Goal: Task Accomplishment & Management: Complete application form

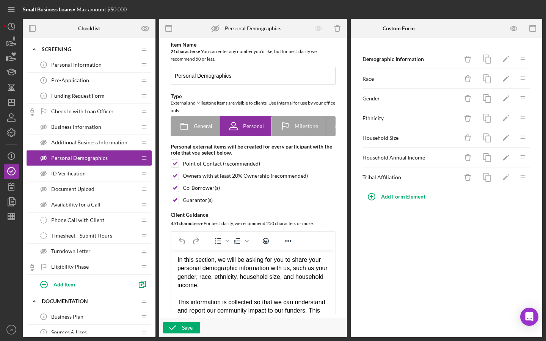
click at [80, 137] on div "Additional Business Information Additional Business Information" at bounding box center [86, 142] width 100 height 15
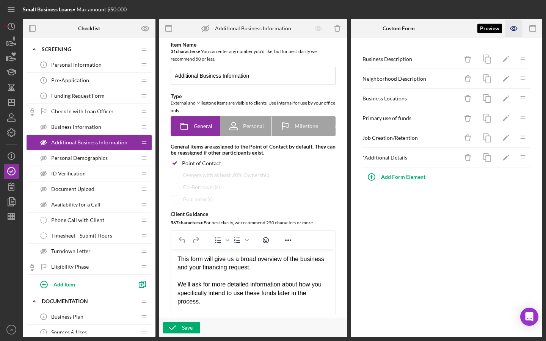
click at [511, 27] on icon "button" at bounding box center [513, 28] width 17 height 17
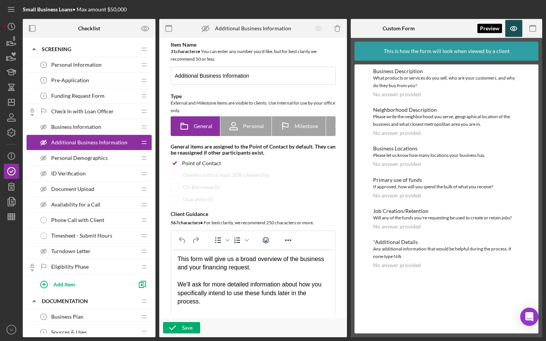
click at [516, 22] on icon "button" at bounding box center [513, 28] width 17 height 17
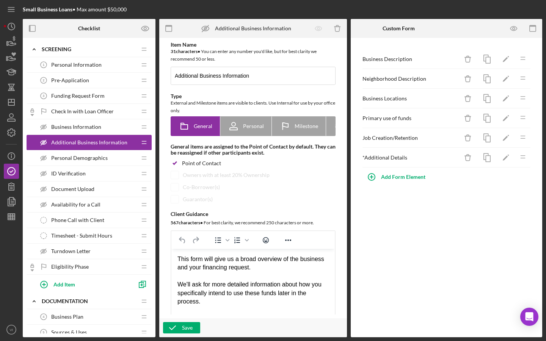
click at [103, 123] on div "Business Information Business Information" at bounding box center [86, 126] width 100 height 15
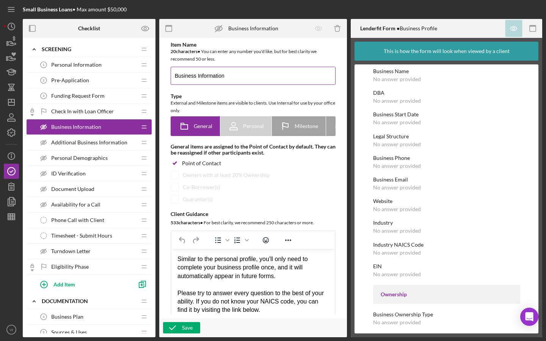
drag, startPoint x: 199, startPoint y: 75, endPoint x: 243, endPoint y: 74, distance: 43.2
click at [243, 74] on input "Business Information" at bounding box center [253, 76] width 165 height 18
type input "Business Profile"
click at [259, 105] on div "External and Milestone items are visible to clients. Use Internal for use by yo…" at bounding box center [253, 106] width 165 height 15
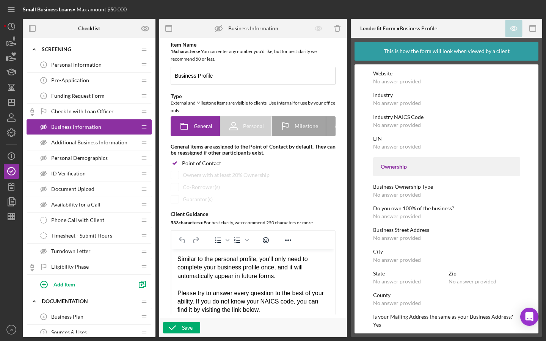
scroll to position [133, 0]
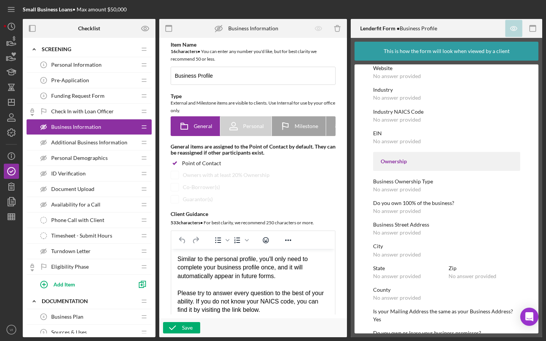
click at [130, 140] on div "Additional Business Information Additional Business Information" at bounding box center [86, 142] width 100 height 15
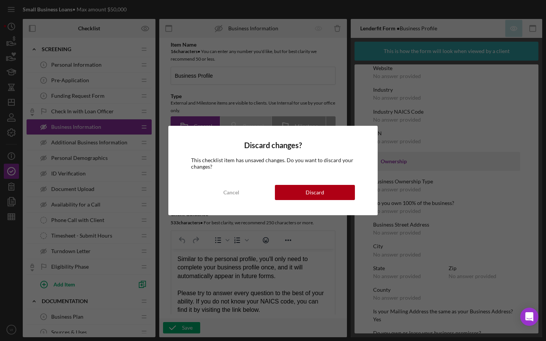
click at [226, 192] on div "Cancel" at bounding box center [231, 192] width 16 height 15
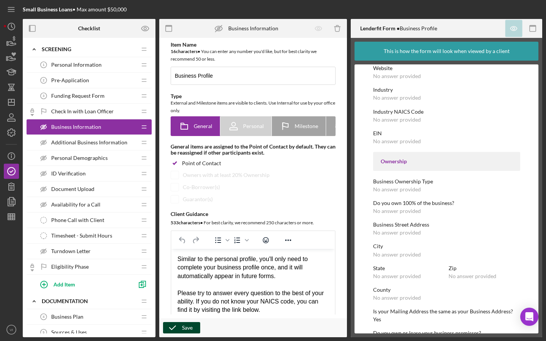
click at [192, 330] on div "Save" at bounding box center [187, 327] width 11 height 11
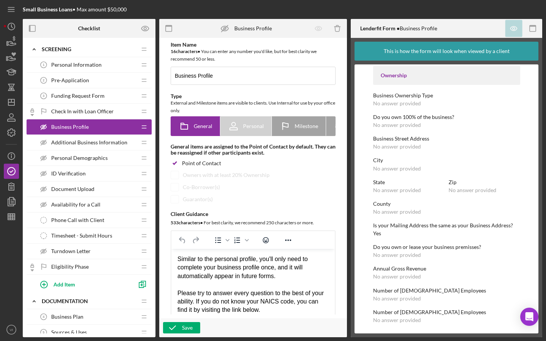
scroll to position [219, 0]
click at [66, 150] on div "Additional Business Information Additional Business Information Icon/Drag" at bounding box center [89, 143] width 125 height 16
click at [66, 148] on div "Additional Business Information Additional Business Information" at bounding box center [86, 142] width 100 height 15
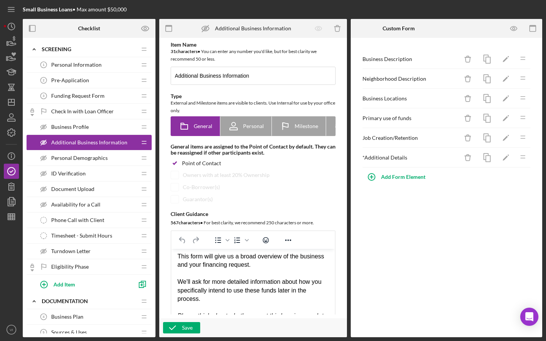
scroll to position [4, 0]
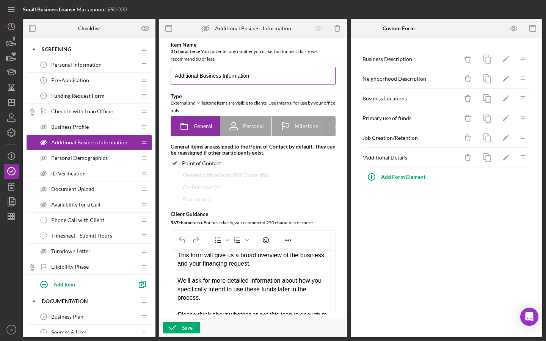
click at [189, 75] on input "Additional Business Information" at bounding box center [253, 76] width 165 height 18
type input "Supplementary Business Information"
click at [184, 327] on div "Save" at bounding box center [187, 327] width 11 height 11
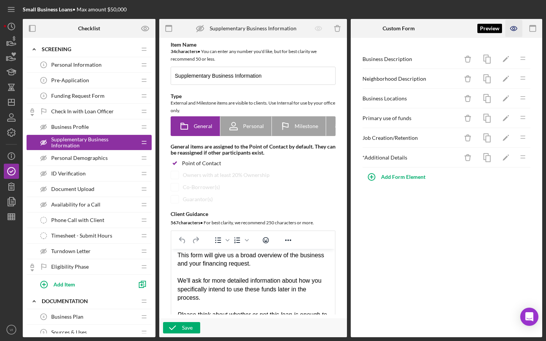
click at [519, 29] on icon "button" at bounding box center [513, 28] width 17 height 17
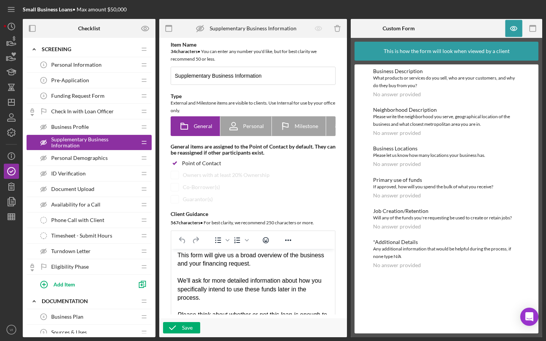
click at [70, 84] on div "Pre-Application 2 Pre-Application" at bounding box center [86, 80] width 100 height 15
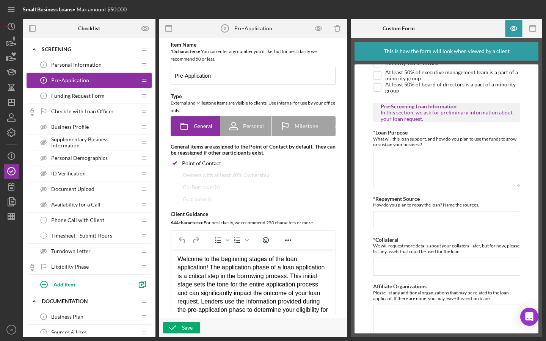
scroll to position [450, 0]
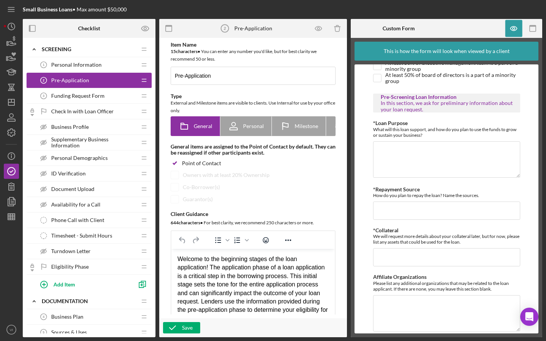
click at [111, 89] on div "Funding Request Form 3 Funding Request Form" at bounding box center [86, 95] width 100 height 15
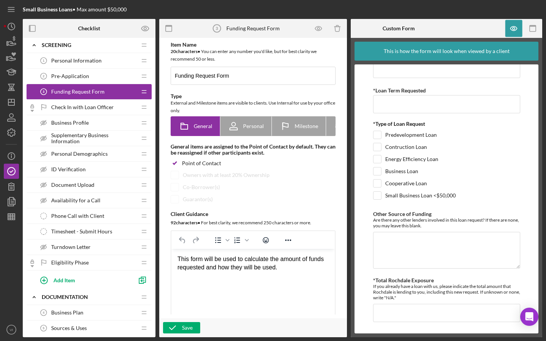
scroll to position [44, 0]
click at [102, 71] on div "Pre-Application 2 Pre-Application" at bounding box center [86, 76] width 100 height 15
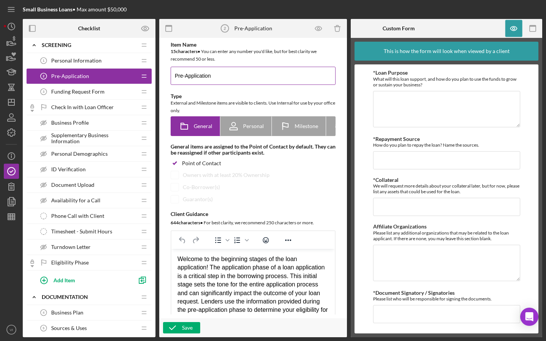
scroll to position [499, 0]
click at [82, 124] on span "Business Profile" at bounding box center [70, 123] width 38 height 6
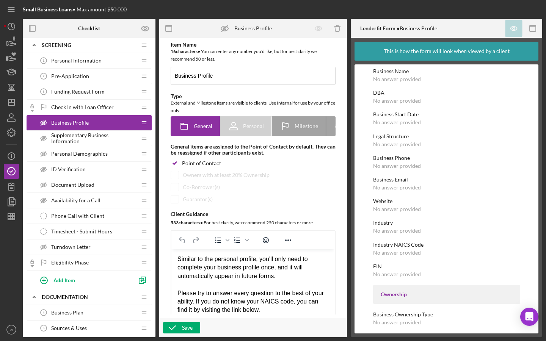
click at [127, 143] on span "Supplementary Business Information" at bounding box center [93, 138] width 85 height 12
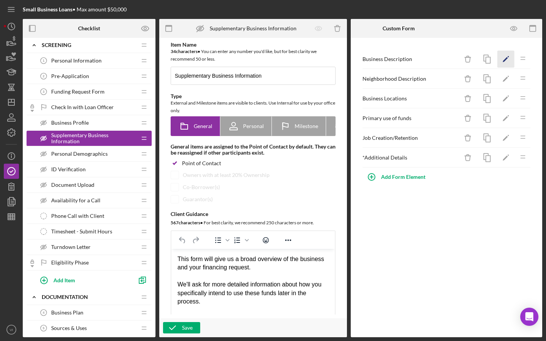
click at [510, 60] on icon "Icon/Edit" at bounding box center [505, 59] width 17 height 17
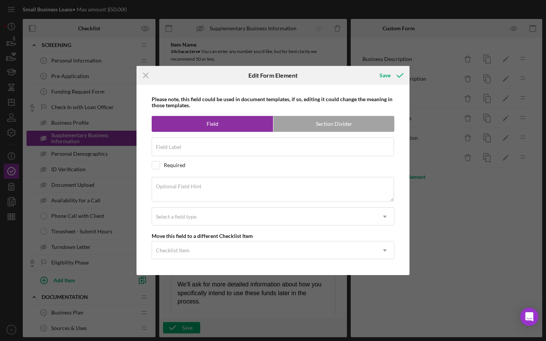
type input "Business Description"
type textarea "What products or services do you sell, who are your customers, and why do they …"
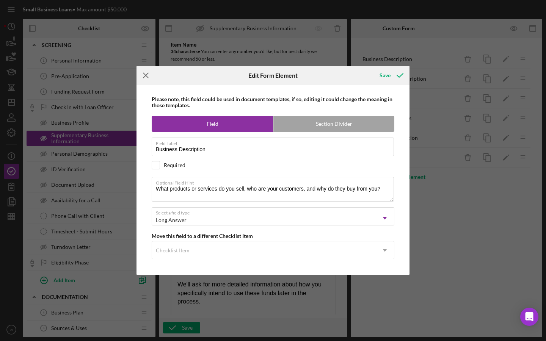
click at [136, 80] on icon "Icon/Menu Close" at bounding box center [145, 75] width 19 height 19
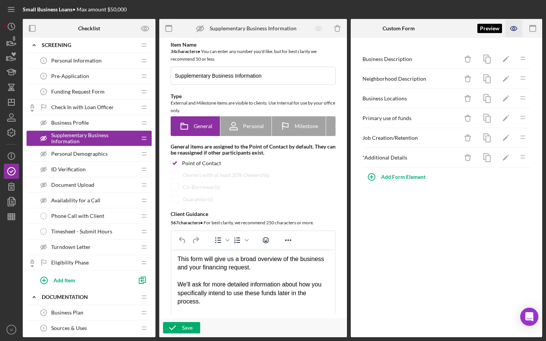
click at [517, 31] on icon "button" at bounding box center [513, 28] width 17 height 17
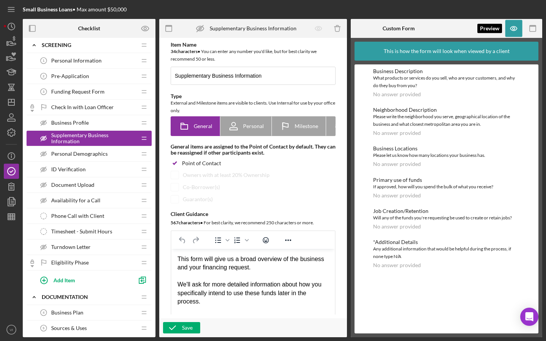
click at [505, 31] on div at bounding box center [513, 28] width 19 height 19
click at [509, 30] on icon "button" at bounding box center [513, 28] width 17 height 17
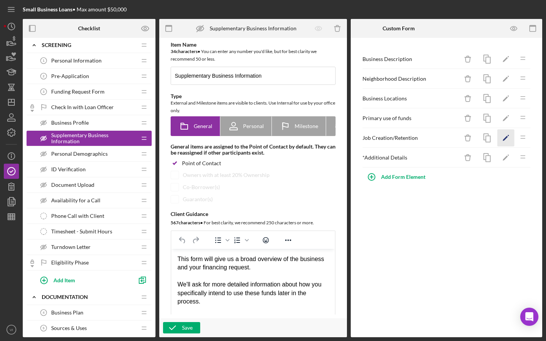
click at [507, 137] on polygon "button" at bounding box center [505, 138] width 5 height 5
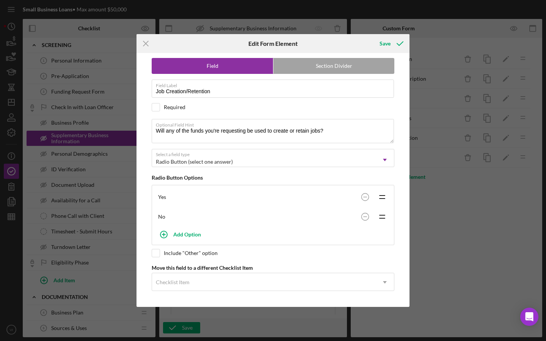
scroll to position [28, 0]
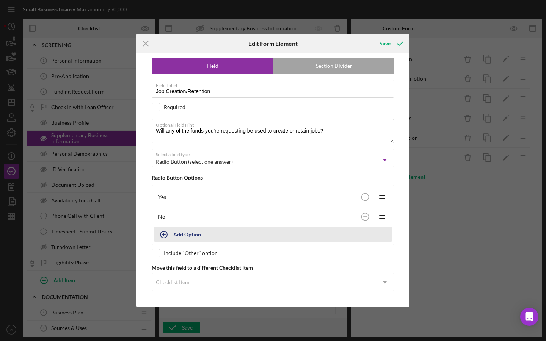
click at [309, 233] on button "Add Option" at bounding box center [273, 234] width 238 height 15
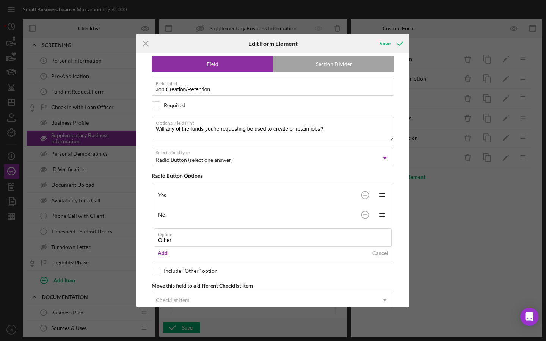
type input "Other"
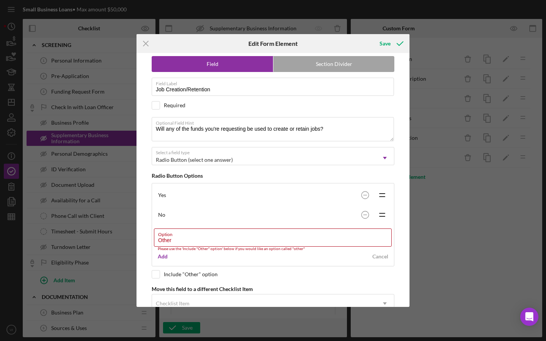
click at [282, 254] on div "Add Cancel" at bounding box center [273, 256] width 238 height 11
click at [275, 234] on label "Option" at bounding box center [275, 233] width 234 height 8
click at [275, 234] on input "Other" at bounding box center [273, 238] width 238 height 18
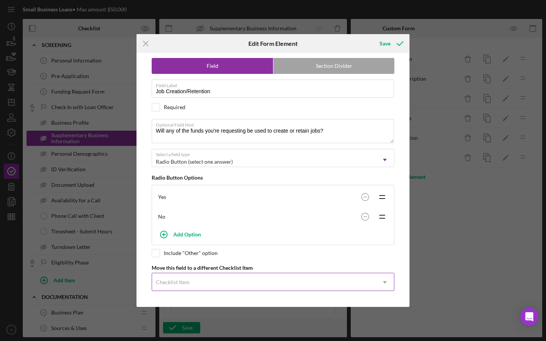
click at [159, 277] on div "Please note, this field could be used in document templates, if so, editing it …" at bounding box center [272, 180] width 265 height 254
click at [155, 253] on input "checkbox" at bounding box center [156, 253] width 8 height 8
checkbox input "true"
click at [389, 40] on div "Save" at bounding box center [384, 43] width 11 height 15
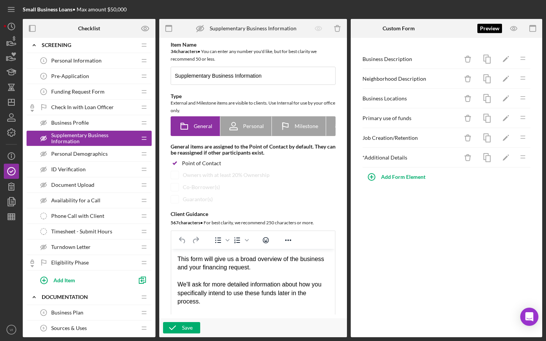
click at [519, 20] on div at bounding box center [513, 28] width 19 height 19
click at [519, 26] on icon "button" at bounding box center [513, 28] width 17 height 17
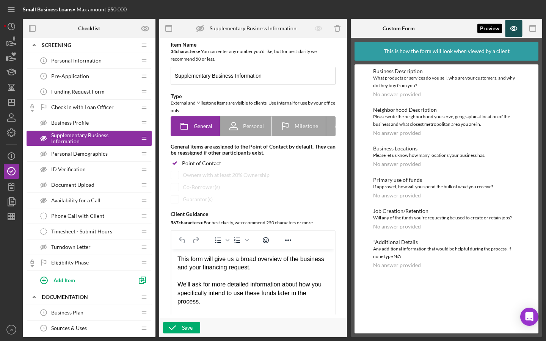
click at [518, 28] on icon "button" at bounding box center [513, 28] width 17 height 17
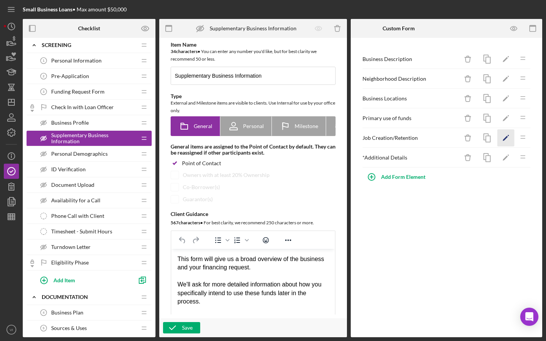
click at [509, 146] on icon "Icon/Edit" at bounding box center [505, 138] width 17 height 17
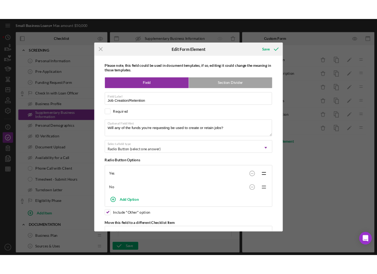
scroll to position [0, 0]
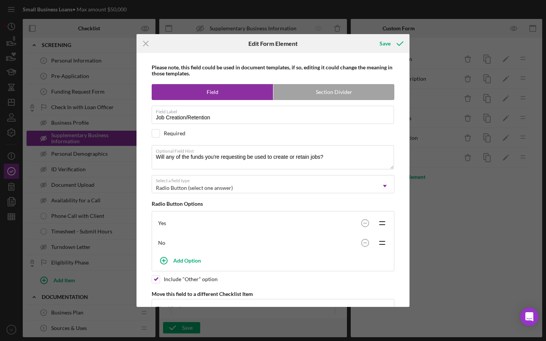
click at [190, 132] on div "Required" at bounding box center [273, 133] width 243 height 8
click at [185, 132] on div "Required" at bounding box center [175, 133] width 22 height 6
click at [179, 134] on div "Required" at bounding box center [175, 133] width 22 height 6
checkbox input "true"
click at [385, 41] on div "Save" at bounding box center [384, 43] width 11 height 15
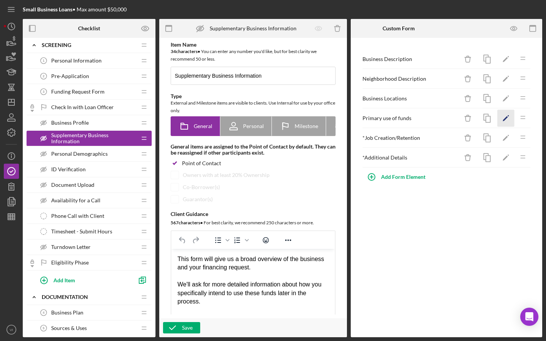
click at [503, 121] on polygon "button" at bounding box center [505, 118] width 5 height 5
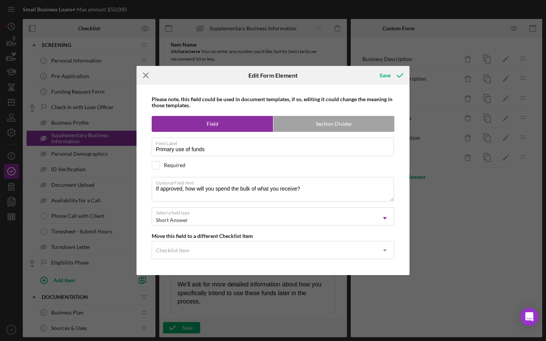
click at [146, 77] on icon "Icon/Menu Close" at bounding box center [145, 75] width 19 height 19
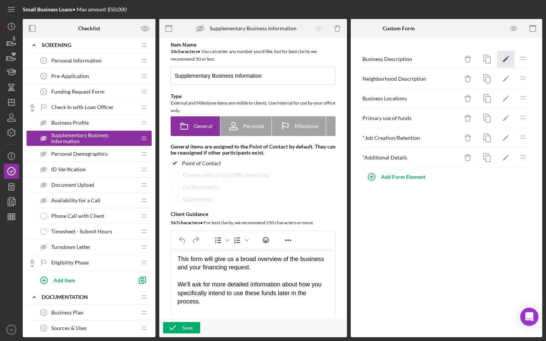
click at [501, 64] on icon "Icon/Edit" at bounding box center [505, 59] width 17 height 17
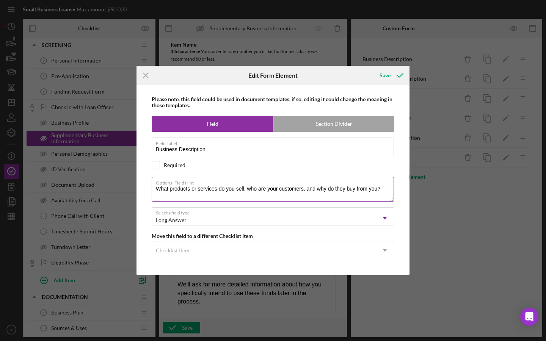
drag, startPoint x: 380, startPoint y: 188, endPoint x: 152, endPoint y: 187, distance: 228.2
click at [152, 187] on textarea "What products or services do you sell, who are your customers, and why do they …" at bounding box center [273, 189] width 242 height 24
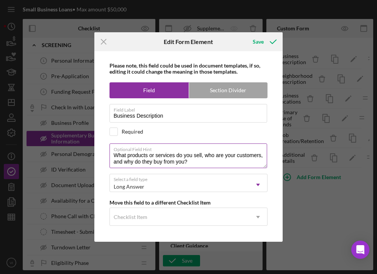
click at [201, 168] on div "Optional Field Hint What products or services do you sell, who are your custome…" at bounding box center [189, 155] width 158 height 25
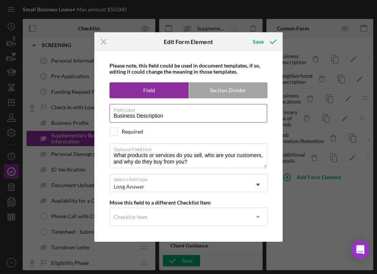
drag, startPoint x: 170, startPoint y: 118, endPoint x: 116, endPoint y: 114, distance: 54.4
click at [116, 114] on input "Business Description" at bounding box center [189, 113] width 158 height 18
type input "B"
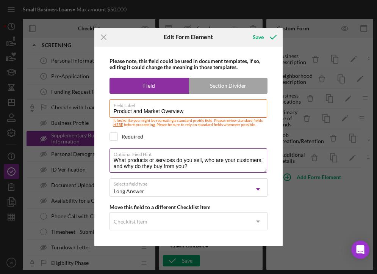
type input "Product and Market Overview"
click at [169, 171] on textarea "What products or services do you sell, who are your customers, and why do they …" at bounding box center [189, 160] width 158 height 24
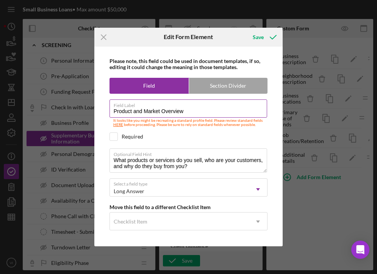
click at [122, 125] on link "HERE" at bounding box center [118, 124] width 10 height 5
click at [137, 135] on div "Required" at bounding box center [133, 136] width 22 height 6
checkbox input "true"
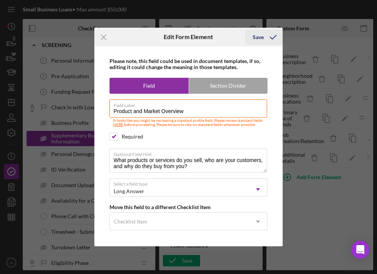
click at [270, 33] on icon "submit" at bounding box center [273, 37] width 19 height 19
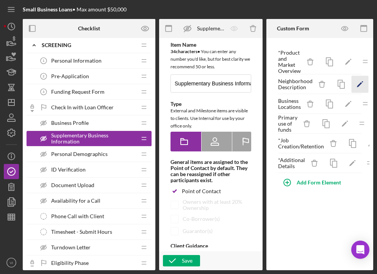
click at [357, 78] on icon "Icon/Edit" at bounding box center [359, 84] width 17 height 17
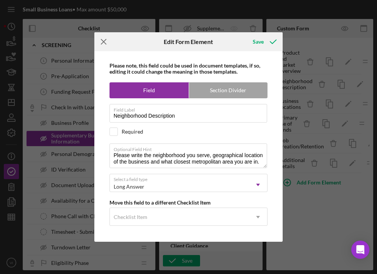
click at [107, 43] on icon "Icon/Menu Close" at bounding box center [103, 41] width 19 height 19
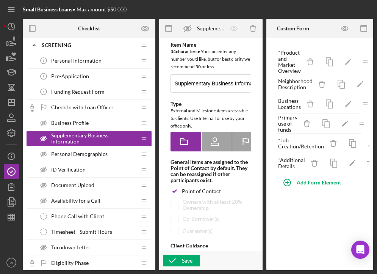
click at [85, 61] on span "Personal Information" at bounding box center [76, 61] width 50 height 6
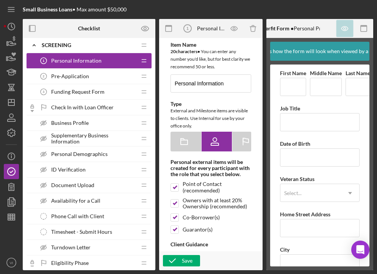
click at [104, 74] on div "Pre-Application 2 Pre-Application" at bounding box center [86, 76] width 100 height 15
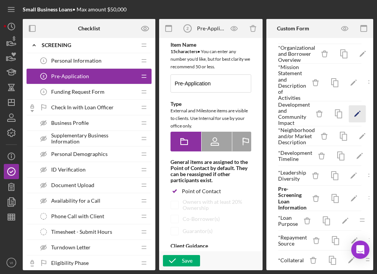
scroll to position [50, 0]
click at [362, 136] on icon "Icon/Edit" at bounding box center [362, 135] width 17 height 17
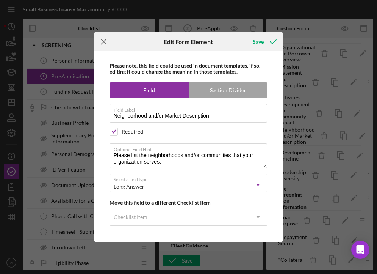
click at [102, 42] on icon "Icon/Menu Close" at bounding box center [103, 41] width 19 height 19
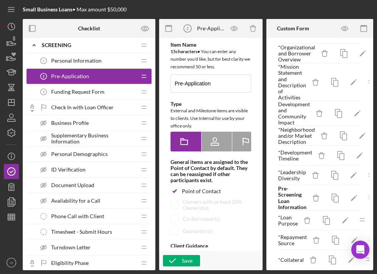
scroll to position [0, 0]
click at [75, 120] on span "Business Profile" at bounding box center [70, 123] width 38 height 6
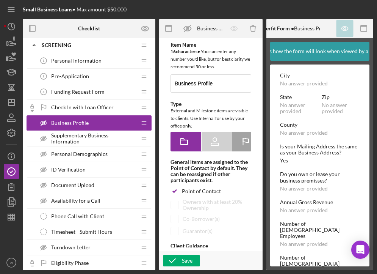
click at [107, 133] on span "Supplementary Business Information" at bounding box center [93, 138] width 85 height 12
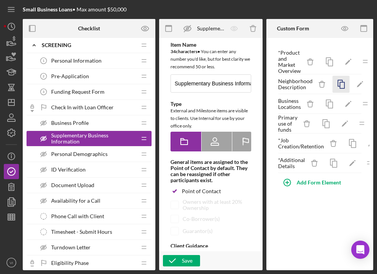
click at [340, 86] on icon "button" at bounding box center [340, 84] width 17 height 17
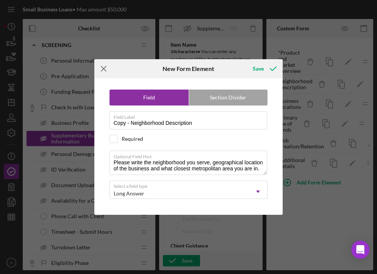
click at [98, 71] on icon "Icon/Menu Close" at bounding box center [103, 68] width 19 height 19
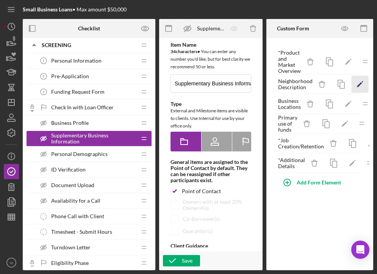
click at [359, 87] on icon "Icon/Edit" at bounding box center [359, 84] width 17 height 17
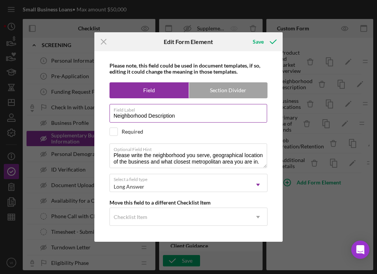
drag, startPoint x: 204, startPoint y: 117, endPoint x: 113, endPoint y: 115, distance: 91.4
click at [112, 115] on input "Neighborhood Description" at bounding box center [189, 113] width 158 height 18
click at [98, 40] on icon "Icon/Menu Close" at bounding box center [103, 41] width 19 height 19
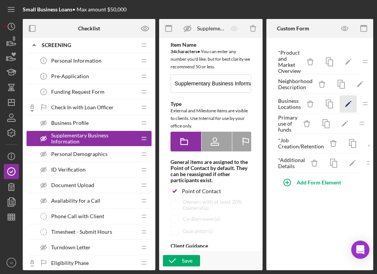
click at [348, 105] on icon "Icon/Edit" at bounding box center [348, 104] width 17 height 17
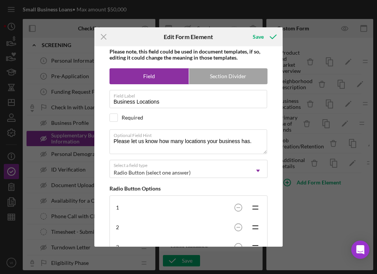
scroll to position [7, 0]
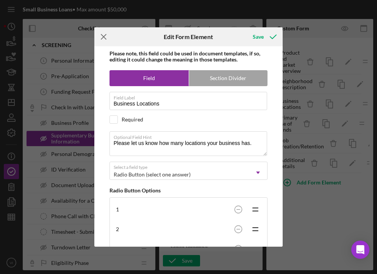
click at [108, 36] on icon "Icon/Menu Close" at bounding box center [103, 36] width 19 height 19
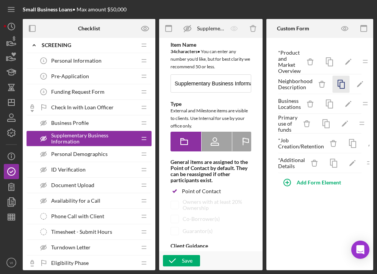
click at [338, 88] on icon "button" at bounding box center [340, 84] width 17 height 17
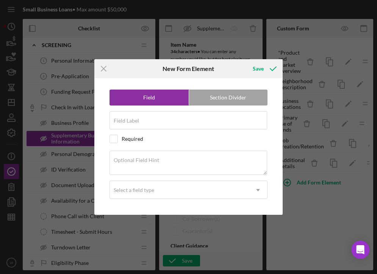
type input "Copy - Neighborhood Description"
type textarea "Please write the neighborhood you serve, geographical location of the business …"
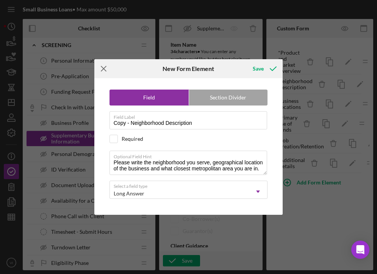
click at [99, 75] on icon "Icon/Menu Close" at bounding box center [103, 68] width 19 height 19
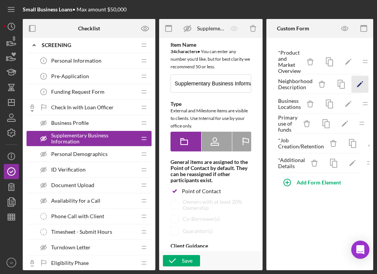
click at [354, 86] on icon "Icon/Edit" at bounding box center [359, 84] width 17 height 17
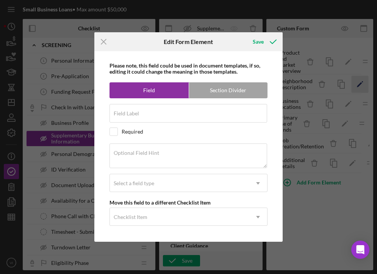
type input "Neighborhood Description"
type textarea "Please write the neighborhood you serve, geographical location of the business …"
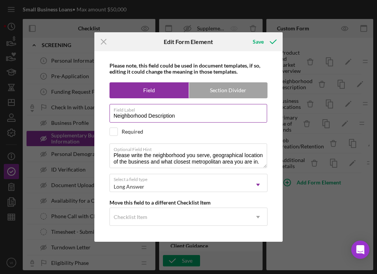
click at [165, 118] on input "Neighborhood Description" at bounding box center [189, 113] width 158 height 18
click at [127, 116] on input "Neighborhood Description" at bounding box center [189, 113] width 158 height 18
click at [165, 114] on input "Organization Description" at bounding box center [189, 113] width 158 height 18
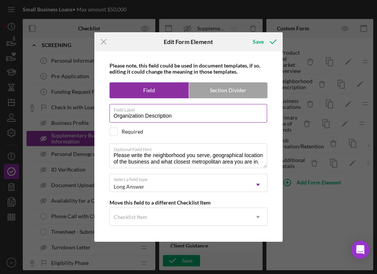
click at [145, 113] on input "Organization Description" at bounding box center [189, 113] width 158 height 18
click at [145, 114] on input "Organization Description" at bounding box center [189, 113] width 158 height 18
click at [180, 114] on input "Organization Location(s) Description" at bounding box center [189, 113] width 158 height 18
click at [132, 114] on input "Organization Location(s)" at bounding box center [189, 113] width 158 height 18
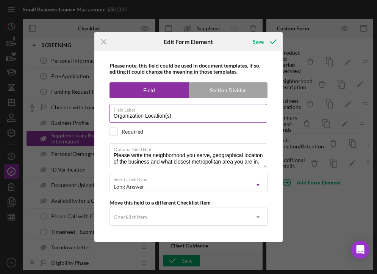
click at [132, 114] on input "Organization Location(s)" at bounding box center [189, 113] width 158 height 18
click at [279, 191] on div "Please note, this field could be used in document templates, if so, editing it …" at bounding box center [188, 146] width 181 height 190
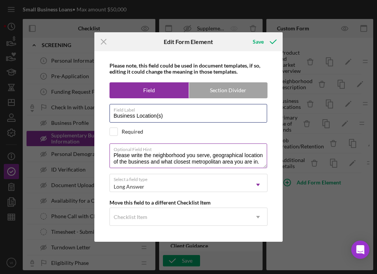
type input "Business Location(s)"
click at [238, 162] on textarea "Please write the neighborhood you serve, geographical location of the business …" at bounding box center [189, 155] width 158 height 24
click at [262, 157] on textarea "Please write the neighborhood you serve, geographical location of the business …" at bounding box center [189, 155] width 158 height 24
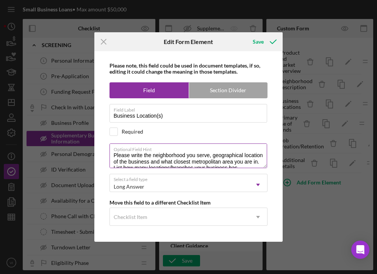
drag, startPoint x: 212, startPoint y: 151, endPoint x: 120, endPoint y: 150, distance: 92.1
click at [120, 150] on textarea "Please write the neighborhood you serve, geographical location of the business …" at bounding box center [189, 155] width 158 height 24
click at [139, 161] on textarea "Please write the neighborhood you serve, geographical location of the business …" at bounding box center [189, 155] width 158 height 24
click at [251, 166] on textarea "Please write the neighborhood you serve, geographical location of the business …" at bounding box center [189, 155] width 158 height 24
drag, startPoint x: 114, startPoint y: 152, endPoint x: 266, endPoint y: 161, distance: 152.7
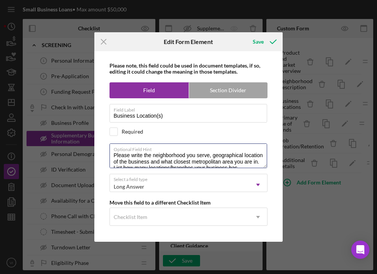
click at [266, 161] on div "Please note, this field could be used in document templates, if so, editing it …" at bounding box center [188, 146] width 181 height 190
drag, startPoint x: 352, startPoint y: 176, endPoint x: 150, endPoint y: 158, distance: 202.8
click at [185, 161] on textarea "Please write the neighborhood you serve, geographical location of the business …" at bounding box center [189, 155] width 158 height 24
click at [136, 153] on textarea "Please write the neighborhood you serve, geographical location of the business …" at bounding box center [189, 155] width 158 height 24
click at [130, 150] on textarea "Please write the neighborhood you serve, geographical location of the business …" at bounding box center [189, 155] width 158 height 24
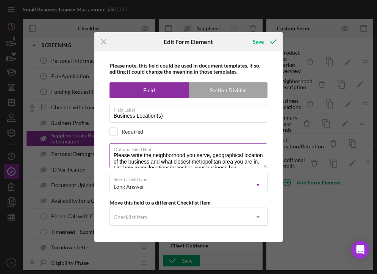
click at [137, 149] on textarea "Please write the neighborhood you serve, geographical location of the business …" at bounding box center [189, 155] width 158 height 24
click at [136, 147] on label "Optional Field Hint" at bounding box center [191, 148] width 154 height 8
click at [136, 147] on textarea "Please list the neighborhood you serve, geographical location of the business a…" at bounding box center [189, 155] width 158 height 24
click at [136, 147] on label "Optional Field Hint" at bounding box center [191, 148] width 154 height 8
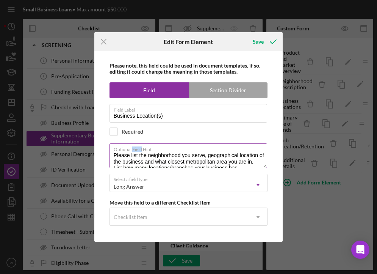
click at [136, 147] on textarea "Please list the neighborhood you serve, geographical location of the business a…" at bounding box center [189, 155] width 158 height 24
click at [185, 149] on textarea "Please specify the neighborhood you serve, geographical location of the busines…" at bounding box center [189, 155] width 158 height 24
click at [190, 150] on textarea "Please specify the neighborhood you serve, geographical location of the busines…" at bounding box center [189, 155] width 158 height 24
click at [255, 146] on label "Optional Field Hint" at bounding box center [191, 148] width 154 height 8
click at [255, 146] on textarea "Please specify the neighborhood(s) you serve, geographical location of the busi…" at bounding box center [189, 155] width 158 height 24
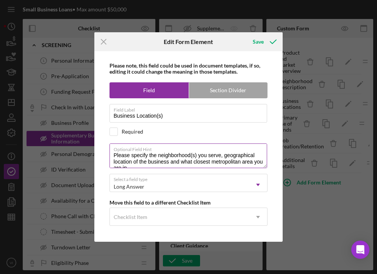
drag, startPoint x: 157, startPoint y: 150, endPoint x: 223, endPoint y: 150, distance: 66.3
click at [223, 150] on textarea "Please specify the neighborhood(s) you serve, geographical location of the busi…" at bounding box center [189, 155] width 158 height 24
drag, startPoint x: 162, startPoint y: 151, endPoint x: 251, endPoint y: 167, distance: 90.1
click at [251, 167] on textarea "Please specify the geographical location of the business and what closest metro…" at bounding box center [189, 155] width 158 height 24
click at [231, 155] on textarea "Please specify the city your business is based in, and include" at bounding box center [189, 155] width 158 height 24
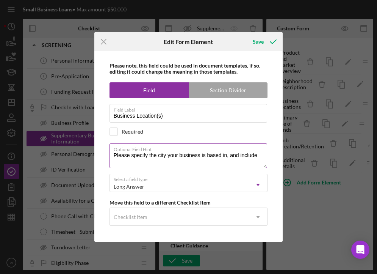
click at [233, 151] on textarea "Please specify the city your business is based in, and include" at bounding box center [189, 155] width 158 height 24
click at [259, 144] on label "Optional Field Hint" at bounding box center [191, 148] width 154 height 8
click at [259, 143] on textarea "Please specify the city your business is based in, include" at bounding box center [189, 155] width 158 height 24
click at [251, 151] on textarea "Please specify the city your business is based in, include" at bounding box center [189, 155] width 158 height 24
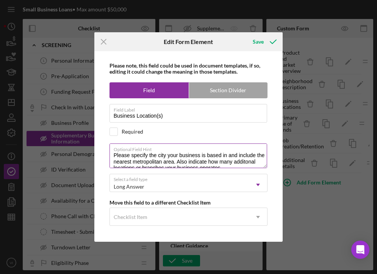
click at [246, 157] on textarea "Please specify the city your business is based in and include the nearest metro…" at bounding box center [189, 155] width 158 height 24
drag, startPoint x: 232, startPoint y: 169, endPoint x: 104, endPoint y: 153, distance: 129.2
click at [104, 153] on div "Please note, this field could be used in document templates, if so, editing it …" at bounding box center [188, 146] width 181 height 190
click at [185, 157] on textarea "Please specify the city your business is based in and include the nearest metro…" at bounding box center [189, 155] width 158 height 24
drag, startPoint x: 223, startPoint y: 168, endPoint x: 104, endPoint y: 143, distance: 121.3
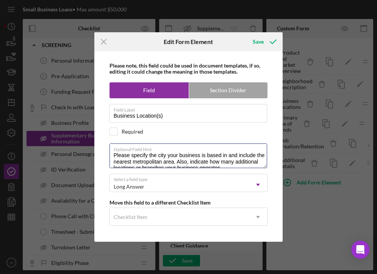
click at [104, 143] on div "Please note, this field could be used in document templates, if so, editing it …" at bounding box center [188, 146] width 181 height 190
drag, startPoint x: 364, startPoint y: 169, endPoint x: 233, endPoint y: 152, distance: 131.8
click at [242, 165] on textarea "Please specify the city your business is based in and include the nearest metro…" at bounding box center [189, 155] width 158 height 24
click at [231, 148] on textarea "Please specify the city your business is based in and include the nearest metro…" at bounding box center [189, 155] width 158 height 24
click at [249, 149] on textarea "Please specify the city your business is based in and include the nearest metro…" at bounding box center [189, 155] width 158 height 24
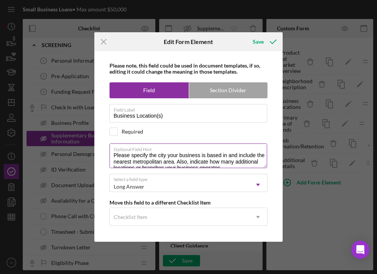
click at [249, 149] on textarea "Please specify the city your business is based in and include the nearest metro…" at bounding box center [189, 155] width 158 height 24
click at [152, 163] on textarea "Please specify the city your business is based in and the nearest metropolitan …" at bounding box center [189, 155] width 158 height 24
click at [226, 143] on textarea "Please specify the city your business is based in and the nearest metropolitan …" at bounding box center [189, 155] width 158 height 24
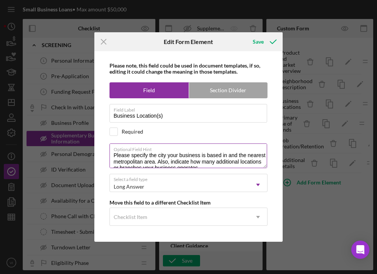
click at [224, 143] on textarea "Please specify the city your business is based in and the nearest metropolitan …" at bounding box center [189, 155] width 158 height 24
click at [222, 150] on textarea "Please specify the city your business is based and the nearest metropolitan are…" at bounding box center [189, 155] width 158 height 24
click at [224, 143] on textarea "Please specify the city your business is based and the nearest metropolitan are…" at bounding box center [189, 155] width 158 height 24
click at [205, 162] on textarea "Please specify the city your business is based in and the nearest metropolitan …" at bounding box center [189, 155] width 158 height 24
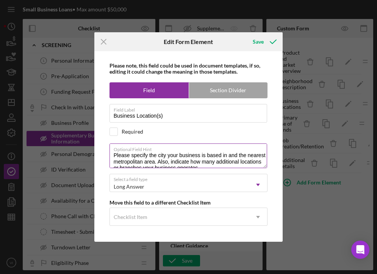
drag, startPoint x: 189, startPoint y: 138, endPoint x: 189, endPoint y: 143, distance: 4.2
click at [189, 143] on textarea "Please specify the city your business is based in and the nearest metropolitan …" at bounding box center [189, 155] width 158 height 24
click at [182, 143] on textarea "Please specify the city your business is based in and the nearest metropolitan …" at bounding box center [189, 155] width 158 height 24
click at [183, 143] on textarea "Please specify the city your business is based in and the nearest metropolitan …" at bounding box center [189, 155] width 158 height 24
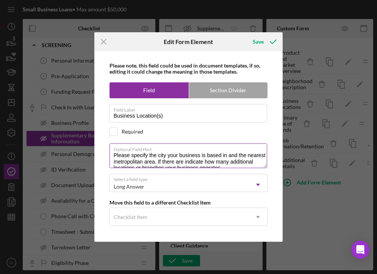
drag, startPoint x: 209, startPoint y: 132, endPoint x: 262, endPoint y: 133, distance: 52.3
click at [262, 143] on textarea "Please specify the city your business is based in and the nearest metropolitan …" at bounding box center [189, 155] width 158 height 24
drag, startPoint x: 260, startPoint y: 136, endPoint x: 207, endPoint y: 139, distance: 53.5
click at [207, 143] on textarea "Please specify the city your business is based in and the nearest metropolitan …" at bounding box center [189, 155] width 158 height 24
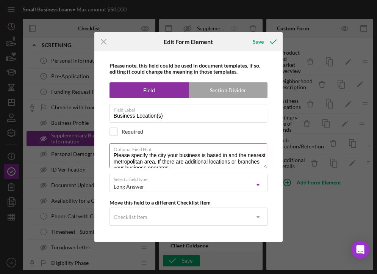
click at [204, 144] on textarea "Please specify the city your business is based in and the nearest metropolitan …" at bounding box center [189, 155] width 158 height 24
click at [171, 143] on textarea "Please specify the city your business is based in and the nearest metropolitan …" at bounding box center [189, 155] width 158 height 24
click at [193, 143] on textarea "Please specify the city your business is based in and the nearest metropolitan …" at bounding box center [189, 155] width 158 height 24
drag, startPoint x: 230, startPoint y: 141, endPoint x: 178, endPoint y: 136, distance: 51.8
click at [178, 143] on textarea "Please specify the city your business is based in and the nearest metropolitan …" at bounding box center [189, 155] width 158 height 24
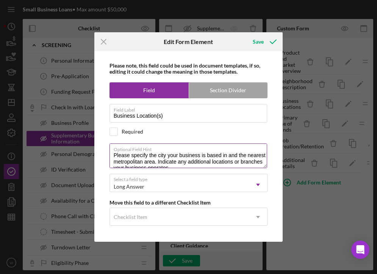
click at [201, 149] on textarea "Please specify the city your business is based in and the nearest metropolitan …" at bounding box center [189, 155] width 158 height 24
click at [200, 143] on textarea "Please specify the city your business is based in and the nearest metropolitan …" at bounding box center [189, 155] width 158 height 24
click at [158, 144] on textarea "Please specify the city your business is based in and the nearest metropolitan …" at bounding box center [189, 155] width 158 height 24
click at [210, 143] on textarea "Please specify the city your business is based in and the nearest metropolitan …" at bounding box center [189, 155] width 158 height 24
click at [213, 144] on label "Optional Field Hint" at bounding box center [191, 148] width 154 height 8
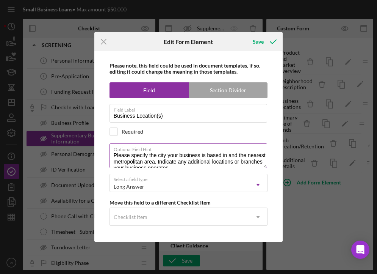
click at [213, 143] on textarea "Please specify the city your business is based in and the nearest metropolitan …" at bounding box center [189, 155] width 158 height 24
click at [214, 143] on textarea "Please specify the city your business is based in and the nearest metropolitan …" at bounding box center [189, 155] width 158 height 24
drag, startPoint x: 180, startPoint y: 131, endPoint x: 218, endPoint y: 131, distance: 38.3
click at [218, 143] on textarea "Please specify the city your business is based in and the nearest metropolitan …" at bounding box center [189, 155] width 158 height 24
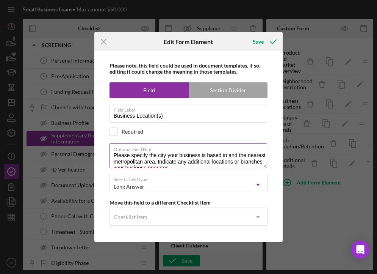
drag, startPoint x: 226, startPoint y: 131, endPoint x: 168, endPoint y: 132, distance: 58.0
click at [168, 143] on textarea "Please specify the city your business is based in and the nearest metropolitan …" at bounding box center [189, 155] width 158 height 24
click at [246, 143] on textarea "Please specify the city and the nearest metropolitan area. Indicate any additio…" at bounding box center [189, 155] width 158 height 24
click at [246, 143] on textarea "Please specify the city and the nearest metropolitan area your business is base…" at bounding box center [189, 155] width 158 height 24
click at [159, 143] on textarea "Please specify the city and the nearest metropolitan area your business is base…" at bounding box center [189, 155] width 158 height 24
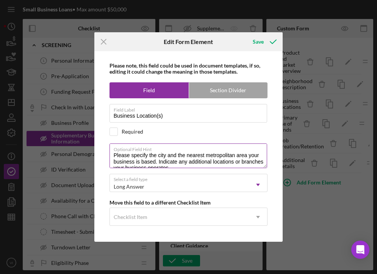
click at [230, 143] on textarea "Please specify the city and the nearest metropolitan area your business is base…" at bounding box center [189, 155] width 158 height 24
click at [252, 143] on textarea "Please specify the city and the nearest metropolitan area your business is base…" at bounding box center [189, 155] width 158 height 24
click at [265, 154] on textarea "Please specify the city and the nearest metropolitan area in which your busines…" at bounding box center [189, 155] width 158 height 24
drag, startPoint x: 212, startPoint y: 147, endPoint x: 180, endPoint y: 142, distance: 32.5
click at [180, 143] on textarea "Please specify the city and the nearest metropolitan area in which your busines…" at bounding box center [189, 155] width 158 height 24
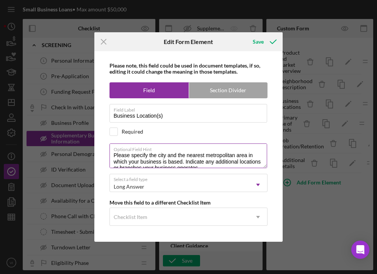
click at [202, 143] on textarea "Please specify the city and the nearest metropolitan area in which your busines…" at bounding box center [189, 155] width 158 height 24
type textarea "Please specify the city and the nearest metropolitan area in which your busines…"
click at [127, 129] on div "Required" at bounding box center [133, 132] width 22 height 6
checkbox input "true"
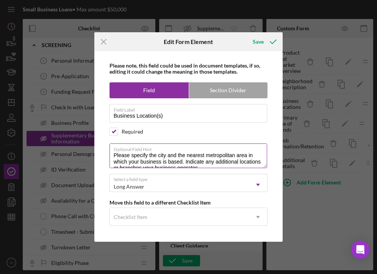
click at [205, 156] on textarea "Please specify the city and the nearest metropolitan area in which your busines…" at bounding box center [189, 155] width 158 height 24
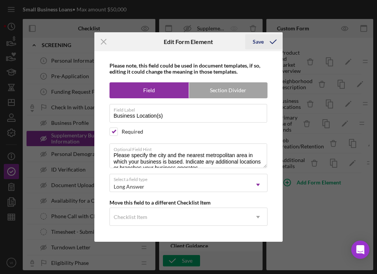
click at [267, 32] on div "Save" at bounding box center [264, 41] width 38 height 19
click at [265, 39] on icon "submit" at bounding box center [273, 41] width 19 height 19
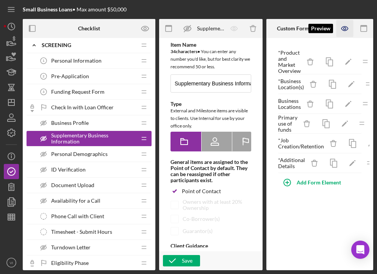
click at [345, 34] on icon "button" at bounding box center [345, 28] width 17 height 17
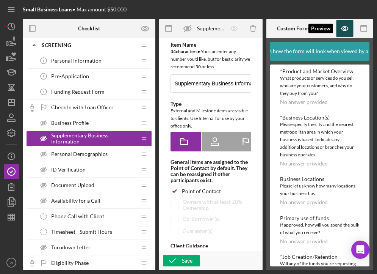
click at [348, 27] on icon "button" at bounding box center [345, 28] width 17 height 17
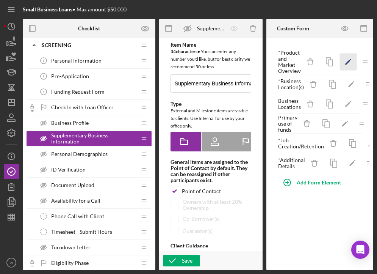
click at [351, 60] on icon "Icon/Edit" at bounding box center [348, 61] width 17 height 17
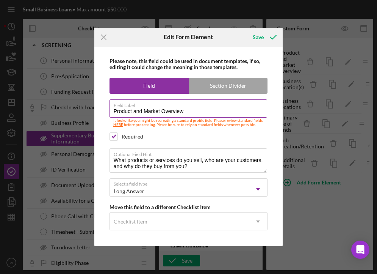
click at [150, 112] on input "Product and Market Overview" at bounding box center [189, 108] width 158 height 18
click at [183, 115] on input "Product and Customer Base Overview" at bounding box center [189, 108] width 158 height 18
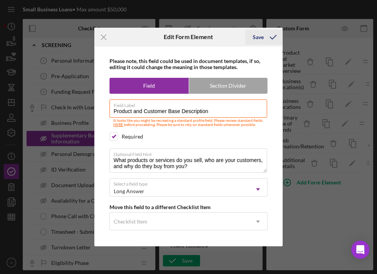
type input "Product and Customer Base Description"
click at [259, 34] on div "Save" at bounding box center [258, 37] width 11 height 15
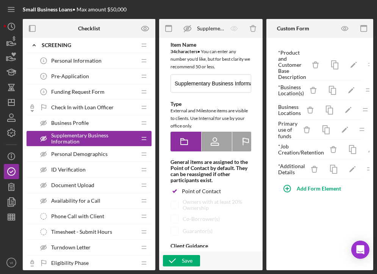
click at [89, 75] on div "Pre-Application 2 Pre-Application" at bounding box center [86, 76] width 100 height 15
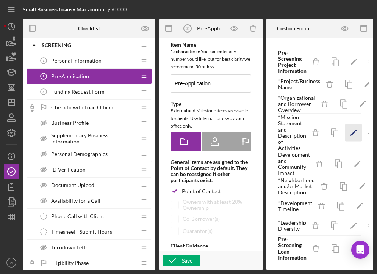
click at [359, 130] on icon "Icon/Edit" at bounding box center [353, 132] width 17 height 17
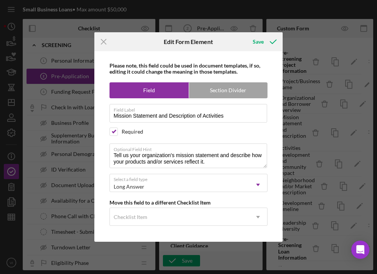
click at [115, 37] on div "Icon/Menu Close" at bounding box center [125, 41] width 63 height 19
click at [105, 40] on icon "Icon/Menu Close" at bounding box center [103, 41] width 19 height 19
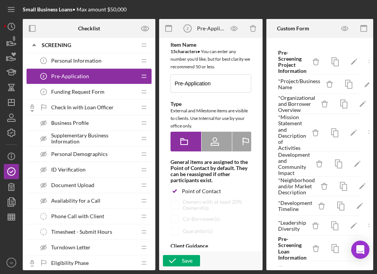
click at [364, 114] on div "Pre-Screening Project Information Icon/Delete Icon/Edit Icon/Drag * Project/Bus…" at bounding box center [320, 154] width 100 height 224
click at [364, 107] on icon "Icon/Edit" at bounding box center [362, 104] width 17 height 17
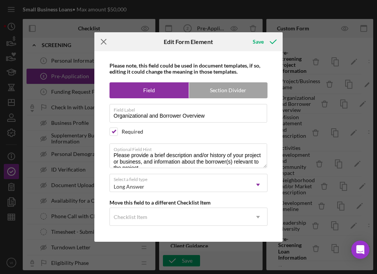
click at [106, 31] on div "Icon/Menu Close Edit Form Element Save Please note, this field could be used in…" at bounding box center [188, 137] width 377 height 274
click at [105, 42] on icon "Icon/Menu Close" at bounding box center [103, 41] width 19 height 19
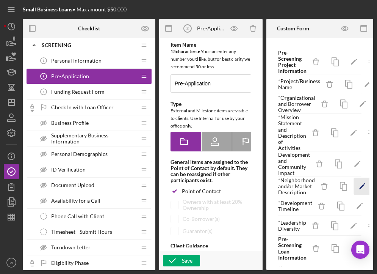
click at [363, 187] on icon "Icon/Edit" at bounding box center [362, 186] width 17 height 17
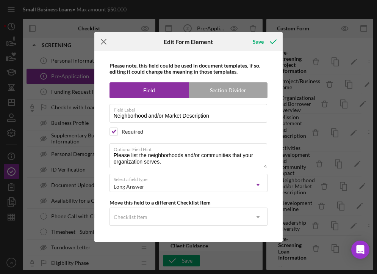
click at [108, 45] on icon "Icon/Menu Close" at bounding box center [103, 41] width 19 height 19
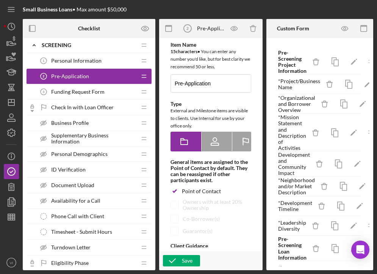
click at [102, 123] on div "Business Profile Business Profile" at bounding box center [86, 122] width 100 height 15
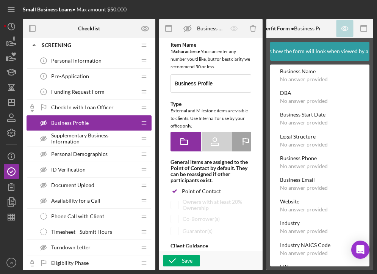
click at [112, 138] on span "Supplementary Business Information" at bounding box center [93, 138] width 85 height 12
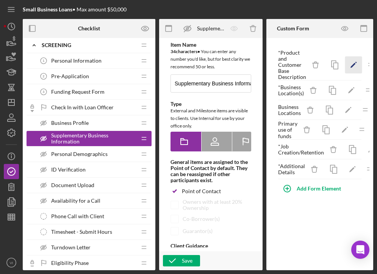
click at [351, 72] on icon "Icon/Edit" at bounding box center [353, 64] width 17 height 17
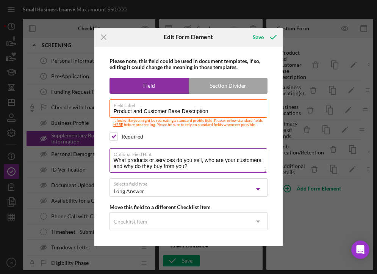
click at [121, 158] on textarea "What products or services do you sell, who are your customers, and why do they …" at bounding box center [189, 160] width 158 height 24
click at [114, 159] on textarea "What products or services do you sell, who are your customers, and why do they …" at bounding box center [189, 160] width 158 height 24
click at [179, 159] on textarea "Please detail the products or services do you sell, who are your customers, and…" at bounding box center [189, 160] width 158 height 24
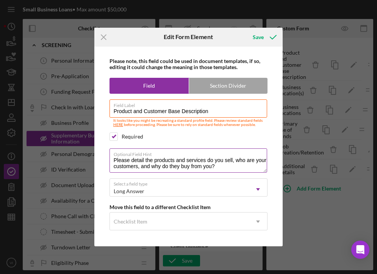
click at [207, 165] on textarea "Please detail the products and services do you sell, who are your customers, an…" at bounding box center [189, 160] width 158 height 24
click at [207, 161] on textarea "Please detail the products and services do you sell, who are your customers, an…" at bounding box center [189, 160] width 158 height 24
click at [213, 162] on textarea "Please detail the products and services do you sell, who are your customers, an…" at bounding box center [189, 160] width 158 height 24
click at [213, 158] on textarea "Please detail the products and services do you sell, who are your customers, an…" at bounding box center [189, 160] width 158 height 24
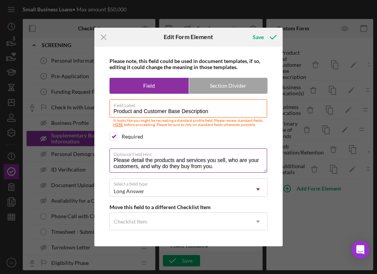
drag, startPoint x: 234, startPoint y: 159, endPoint x: 263, endPoint y: 160, distance: 28.8
click at [263, 160] on textarea "Please detail the products and services you sell, who are your customers, and w…" at bounding box center [189, 160] width 158 height 24
drag, startPoint x: 153, startPoint y: 166, endPoint x: 256, endPoint y: 168, distance: 103.5
click at [256, 168] on textarea "Please detail the products and services you sell, your customer base, customers…" at bounding box center [189, 160] width 158 height 24
drag, startPoint x: 356, startPoint y: 133, endPoint x: 222, endPoint y: 165, distance: 138.4
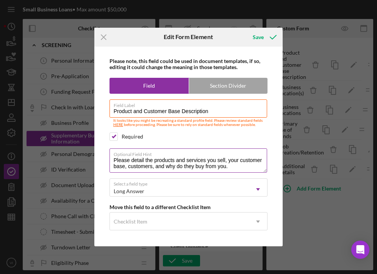
click at [221, 167] on textarea "Please detail the products and services you sell, your customer base, customers…" at bounding box center [189, 160] width 158 height 24
click at [253, 169] on textarea "Please detail the products and services you sell, your customer base, customers…" at bounding box center [189, 160] width 158 height 24
drag, startPoint x: 254, startPoint y: 170, endPoint x: 167, endPoint y: 167, distance: 87.2
click at [167, 167] on textarea "Please detail the products and services you sell, your customer base, customers…" at bounding box center [189, 160] width 158 height 24
click at [222, 169] on textarea "Please detail the products and services you sell, your customer base, customers…" at bounding box center [189, 160] width 158 height 24
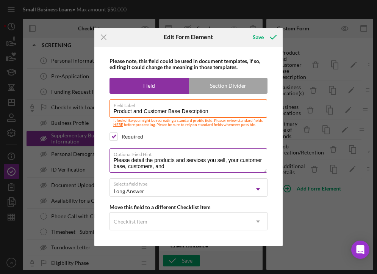
drag, startPoint x: 131, startPoint y: 169, endPoint x: 169, endPoint y: 168, distance: 37.5
click at [169, 168] on textarea "Please detail the products and services you sell, your customer base, customers…" at bounding box center [189, 160] width 158 height 24
type textarea "Please detail the products and services you sell, your customer base, and why t…"
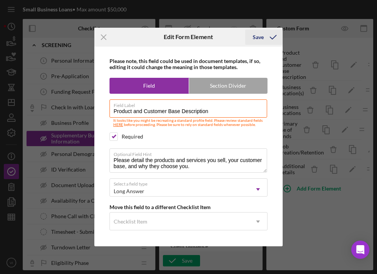
click at [267, 37] on icon "submit" at bounding box center [273, 37] width 19 height 19
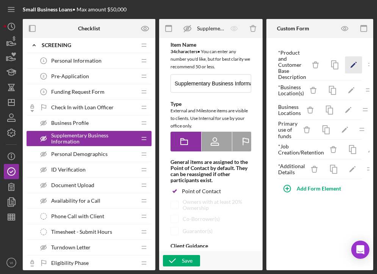
click at [349, 67] on icon "Icon/Edit" at bounding box center [353, 64] width 17 height 17
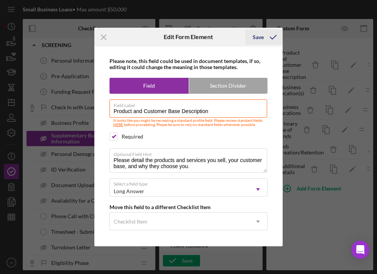
click at [258, 43] on div "Save" at bounding box center [258, 37] width 11 height 15
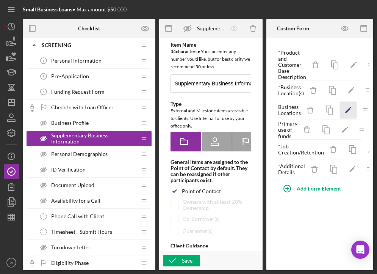
click at [348, 113] on icon "Icon/Edit" at bounding box center [348, 110] width 17 height 17
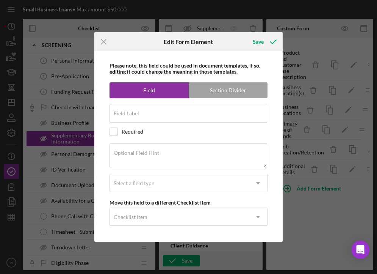
type input "Business Locations"
type textarea "Please let us know how many locations your business has."
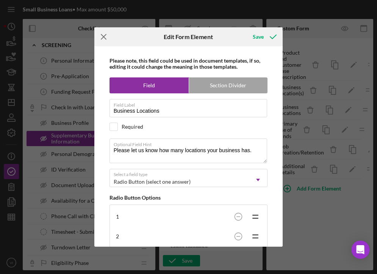
click at [101, 38] on icon "Icon/Menu Close" at bounding box center [103, 36] width 19 height 19
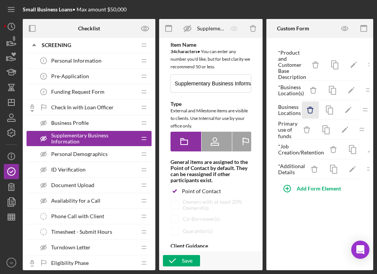
click at [308, 112] on icon "button" at bounding box center [310, 110] width 5 height 5
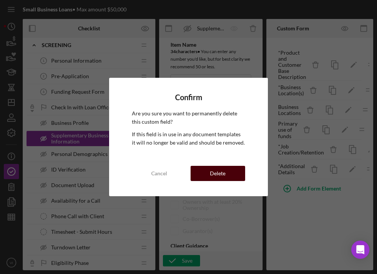
click at [232, 174] on button "Delete" at bounding box center [218, 173] width 55 height 15
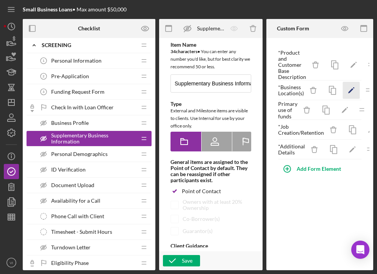
click at [355, 94] on icon "Icon/Edit" at bounding box center [351, 90] width 17 height 17
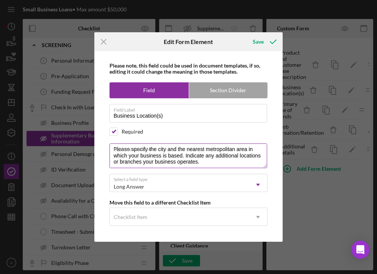
scroll to position [6, 0]
click at [143, 157] on textarea "Please specify the city and the nearest metropolitan area in which your busines…" at bounding box center [189, 155] width 158 height 24
click at [141, 157] on textarea "Please specify the city and the nearest metropolitan area in which your busines…" at bounding box center [189, 155] width 158 height 24
click at [167, 157] on textarea "Please specify the city and the nearest metropolitan area in which your busines…" at bounding box center [189, 155] width 158 height 24
type textarea "Please specify the city and the nearest metropolitan area in which your busines…"
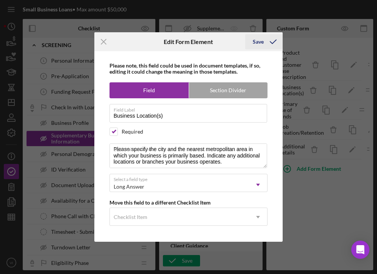
click at [269, 43] on icon "submit" at bounding box center [273, 41] width 19 height 19
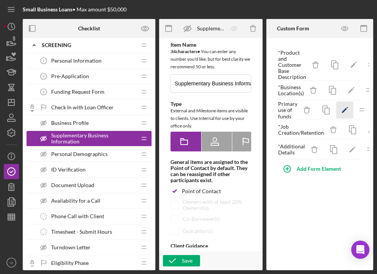
click at [343, 114] on icon "Icon/Edit" at bounding box center [344, 110] width 17 height 17
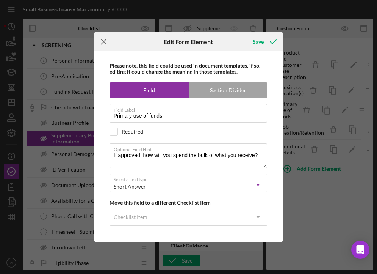
click at [100, 48] on icon "Icon/Menu Close" at bounding box center [103, 41] width 19 height 19
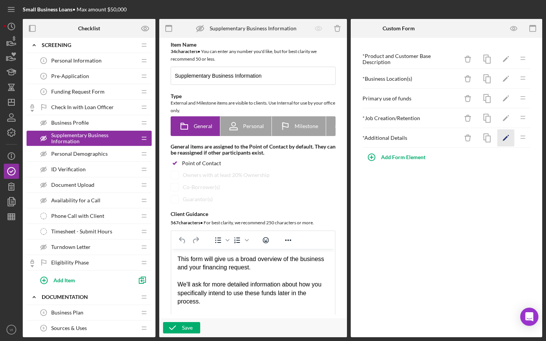
click at [505, 144] on icon "Icon/Edit" at bounding box center [505, 138] width 17 height 17
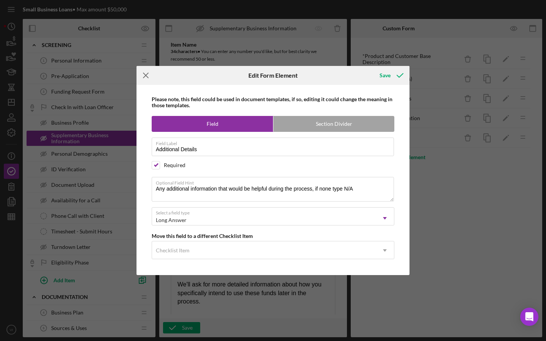
click at [147, 79] on icon "Icon/Menu Close" at bounding box center [145, 75] width 19 height 19
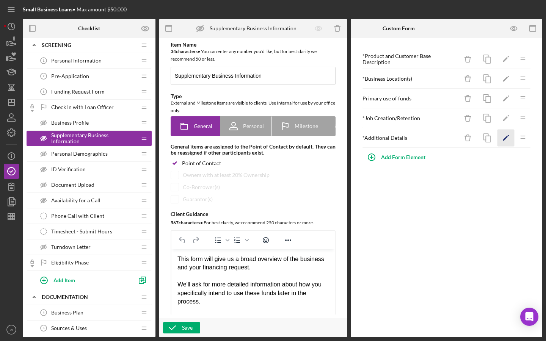
click at [503, 143] on icon "Icon/Edit" at bounding box center [505, 138] width 17 height 17
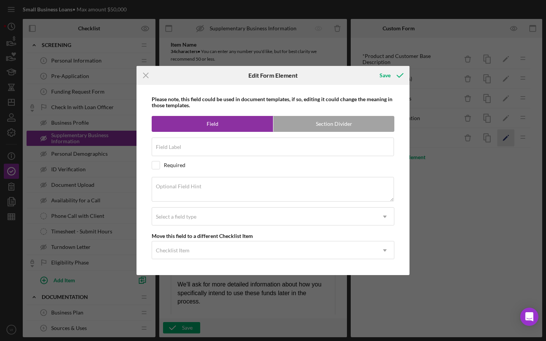
type input "Additional Details"
checkbox input "true"
type textarea "Any additional information that would be helpful during the process, if none ty…"
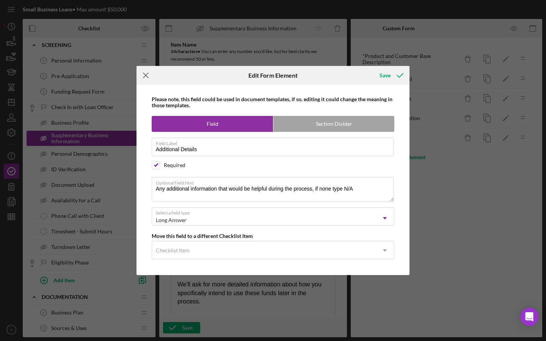
click at [149, 78] on icon "Icon/Menu Close" at bounding box center [145, 75] width 19 height 19
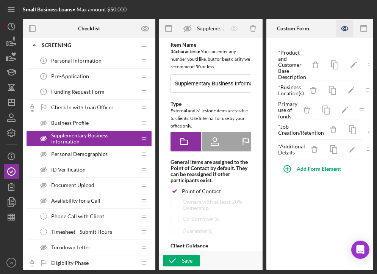
click at [345, 31] on icon "button" at bounding box center [345, 28] width 17 height 17
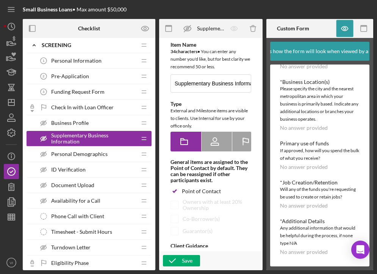
scroll to position [41, 0]
click at [341, 34] on icon "button" at bounding box center [345, 28] width 17 height 17
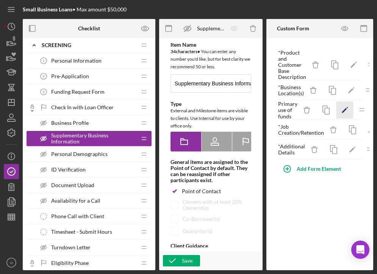
click at [343, 113] on icon "Icon/Edit" at bounding box center [344, 110] width 17 height 17
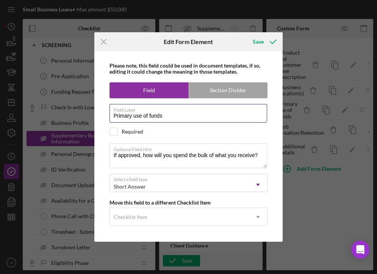
drag, startPoint x: 248, startPoint y: 119, endPoint x: 66, endPoint y: 109, distance: 182.6
click at [66, 109] on div "Icon/Menu Close Edit Form Element Save Please note, this field could be used in…" at bounding box center [188, 137] width 377 height 274
click at [204, 114] on input "Primary use of funds" at bounding box center [189, 113] width 158 height 18
click at [204, 115] on input "Primary use of funds" at bounding box center [189, 113] width 158 height 18
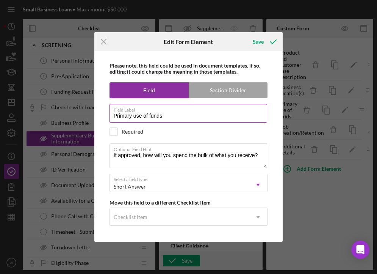
click at [204, 115] on input "Primary use of funds" at bounding box center [189, 113] width 158 height 18
click at [202, 115] on input "Primary use of funds" at bounding box center [189, 113] width 158 height 18
click at [165, 122] on input "Primary use of funds" at bounding box center [189, 113] width 158 height 18
drag, startPoint x: 165, startPoint y: 122, endPoint x: 111, endPoint y: 116, distance: 53.7
click at [111, 116] on input "Primary use of funds" at bounding box center [189, 113] width 158 height 18
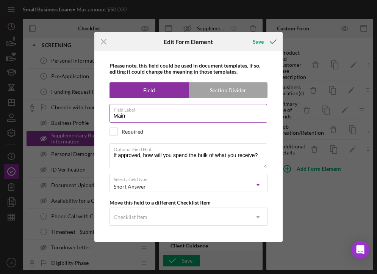
click at [245, 106] on label "Field Label" at bounding box center [191, 108] width 154 height 8
click at [245, 106] on input "Main" at bounding box center [189, 113] width 158 height 18
click at [245, 106] on label "Field Label" at bounding box center [191, 108] width 154 height 8
click at [245, 106] on input "Main" at bounding box center [189, 113] width 158 height 18
click at [245, 106] on label "Field Label" at bounding box center [191, 108] width 154 height 8
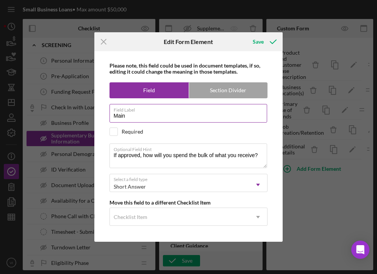
click at [245, 106] on input "Main" at bounding box center [189, 113] width 158 height 18
click at [246, 109] on label "Field Label" at bounding box center [191, 108] width 154 height 8
click at [246, 109] on input "Main" at bounding box center [189, 113] width 158 height 18
click at [246, 109] on label "Field Label" at bounding box center [191, 108] width 154 height 8
click at [246, 109] on input "Main" at bounding box center [189, 113] width 158 height 18
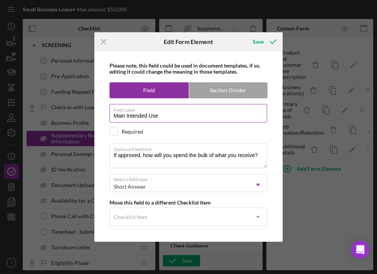
click at [145, 117] on input "Main Intended Use" at bounding box center [189, 113] width 158 height 18
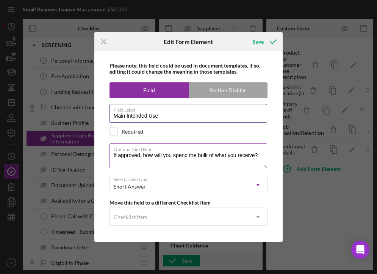
type input "Main Intended Use"
click at [220, 157] on textarea "If approved, how will you spend the bulk of what you receive?" at bounding box center [189, 155] width 158 height 24
drag, startPoint x: 261, startPoint y: 157, endPoint x: 120, endPoint y: 159, distance: 141.0
click at [120, 158] on textarea "If approved, how will you spend the bulk of what you receive?" at bounding box center [189, 155] width 158 height 24
click at [150, 160] on textarea "If approved, how will you spend the bulk of what you receive?" at bounding box center [189, 155] width 158 height 24
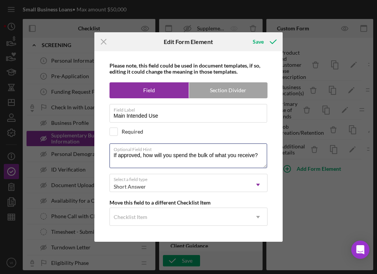
drag, startPoint x: 262, startPoint y: 160, endPoint x: 108, endPoint y: 152, distance: 154.9
click at [108, 152] on div "Please note, this field could be used in document templates, if so, editing it …" at bounding box center [188, 146] width 181 height 190
drag, startPoint x: 362, startPoint y: 73, endPoint x: 213, endPoint y: 155, distance: 169.8
click at [228, 158] on textarea "If approved, how will you spend the bulk of what you receive?" at bounding box center [189, 155] width 158 height 24
click at [205, 163] on textarea "If approved, how will you spend the bulk of what you receive?" at bounding box center [189, 155] width 158 height 24
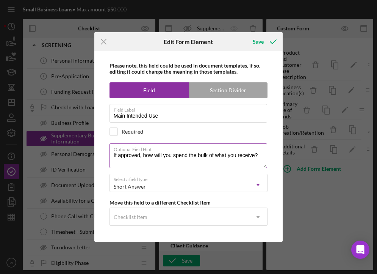
drag, startPoint x: 174, startPoint y: 153, endPoint x: 267, endPoint y: 158, distance: 93.8
click at [267, 158] on textarea "If approved, how will you spend the bulk of what you receive?" at bounding box center [189, 155] width 158 height 24
type textarea "If approved, how will you allocate most of the funds?"
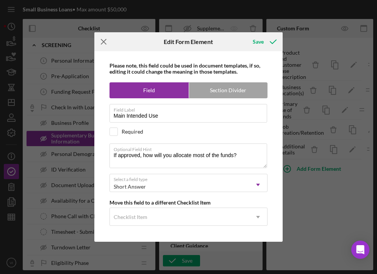
click at [99, 38] on icon "Icon/Menu Close" at bounding box center [103, 41] width 19 height 19
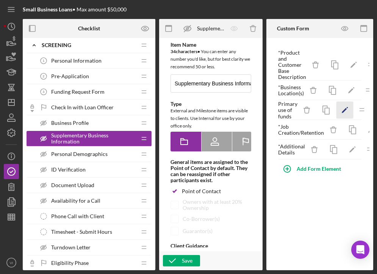
click at [339, 113] on icon "Icon/Edit" at bounding box center [344, 110] width 17 height 17
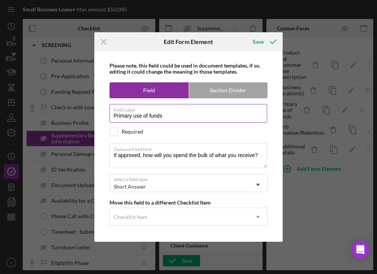
click at [206, 110] on label "Field Label" at bounding box center [191, 108] width 154 height 8
click at [206, 110] on input "Primary use of funds" at bounding box center [189, 113] width 158 height 18
click at [256, 110] on label "Field Label" at bounding box center [191, 108] width 154 height 8
click at [256, 110] on input "Primary use of funds" at bounding box center [189, 113] width 158 height 18
click at [256, 110] on label "Field Label" at bounding box center [191, 108] width 154 height 8
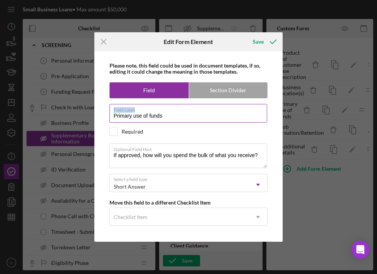
click at [256, 110] on input "Primary use of funds" at bounding box center [189, 113] width 158 height 18
click at [255, 111] on label "Field Label" at bounding box center [191, 108] width 154 height 8
click at [255, 111] on input "Primary use of funds" at bounding box center [189, 113] width 158 height 18
click at [255, 111] on label "Field Label" at bounding box center [191, 108] width 154 height 8
click at [255, 111] on input "Primary use of funds" at bounding box center [189, 113] width 158 height 18
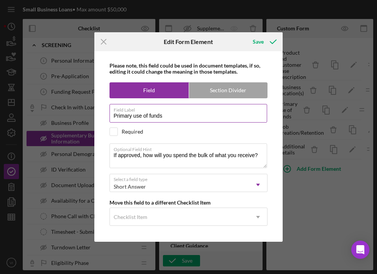
click at [255, 111] on label "Field Label" at bounding box center [191, 108] width 154 height 8
click at [255, 111] on input "Primary use of funds" at bounding box center [189, 113] width 158 height 18
drag, startPoint x: 255, startPoint y: 111, endPoint x: 147, endPoint y: 119, distance: 108.3
click at [147, 119] on div "Field Label Primary use of funds" at bounding box center [189, 113] width 158 height 19
drag, startPoint x: 134, startPoint y: 118, endPoint x: 177, endPoint y: 118, distance: 43.6
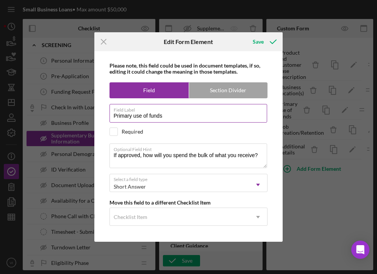
click at [177, 118] on input "Primary use of funds" at bounding box center [189, 113] width 158 height 18
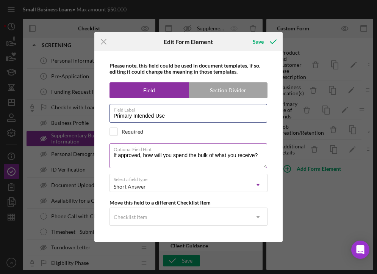
type input "Primary Intended Use"
click at [176, 155] on textarea "If approved, how will you spend the bulk of what you receive?" at bounding box center [189, 155] width 158 height 24
drag, startPoint x: 175, startPoint y: 155, endPoint x: 256, endPoint y: 157, distance: 81.1
click at [256, 157] on textarea "If approved, how will you spend the bulk of what you receive?" at bounding box center [189, 155] width 158 height 24
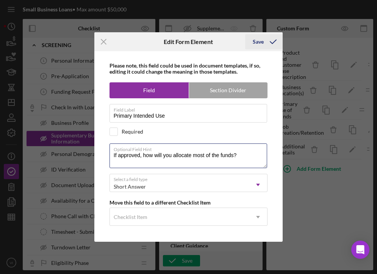
type textarea "If approved, how will you allocate most of the funds?"
click at [273, 42] on icon "submit" at bounding box center [273, 41] width 19 height 19
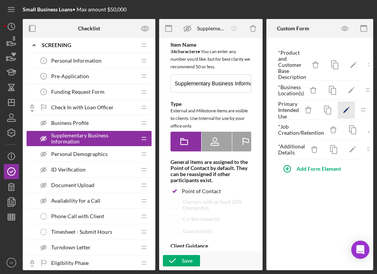
click at [346, 112] on icon "Icon/Edit" at bounding box center [346, 110] width 17 height 17
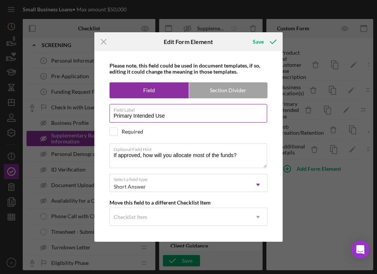
click at [121, 107] on label "Field Label" at bounding box center [191, 108] width 154 height 8
click at [121, 107] on input "Primary Intended Use" at bounding box center [189, 113] width 158 height 18
click at [121, 114] on input "Primary Intended Use" at bounding box center [189, 113] width 158 height 18
type input "Intended Use"
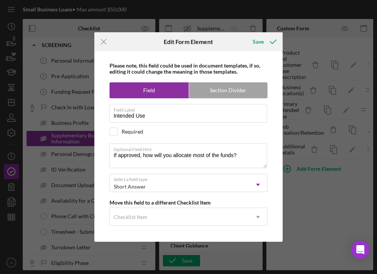
click at [109, 135] on div "Please note, this field could be used in document templates, if so, editing it …" at bounding box center [188, 146] width 181 height 190
click at [118, 133] on div at bounding box center [114, 131] width 8 height 8
checkbox input "true"
click at [219, 113] on input "Intended Use" at bounding box center [189, 113] width 158 height 18
drag, startPoint x: 219, startPoint y: 113, endPoint x: 75, endPoint y: 110, distance: 144.1
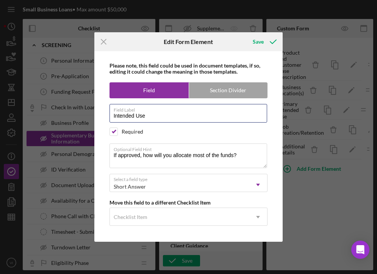
click at [75, 110] on div "Icon/Menu Close Edit Form Element Save Please note, this field could be used in…" at bounding box center [188, 137] width 377 height 274
type input "p"
type input "Primary Use of Funds"
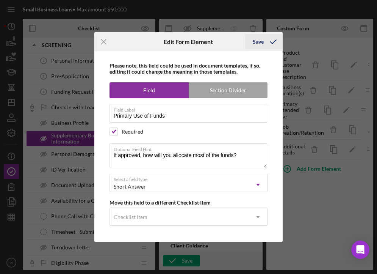
click at [263, 47] on div "Save" at bounding box center [258, 41] width 11 height 15
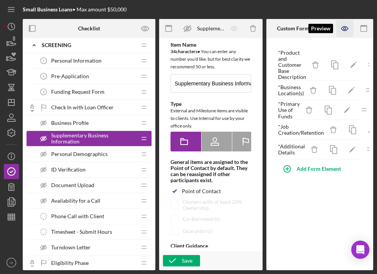
click at [343, 26] on icon "button" at bounding box center [345, 28] width 17 height 17
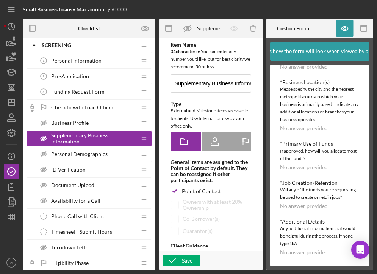
click at [302, 155] on div "If approved, how will you allocate most of the funds?" at bounding box center [320, 154] width 80 height 15
click at [343, 27] on icon "button" at bounding box center [345, 29] width 6 height 4
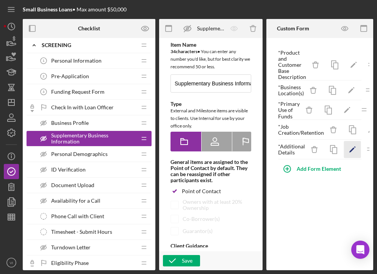
click at [345, 152] on icon "Icon/Edit" at bounding box center [352, 149] width 17 height 17
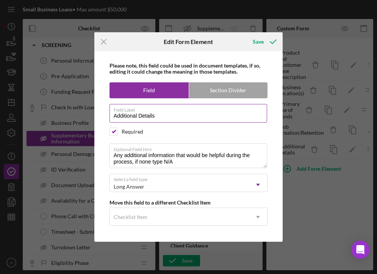
click at [190, 114] on input "Additional Details" at bounding box center [189, 113] width 158 height 18
click at [188, 119] on input "Additional Details" at bounding box center [189, 113] width 158 height 18
drag, startPoint x: 367, startPoint y: 113, endPoint x: 171, endPoint y: 114, distance: 195.6
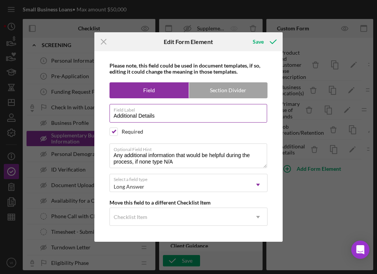
click at [172, 114] on input "Additional Details" at bounding box center [189, 113] width 158 height 18
click at [171, 114] on input "Additional Details" at bounding box center [189, 113] width 158 height 18
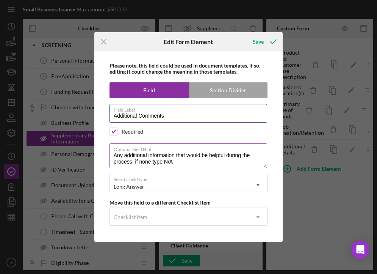
type input "Additional Comments"
click at [174, 162] on textarea "Any additional information that would be helpful during the process, if none ty…" at bounding box center [189, 155] width 158 height 24
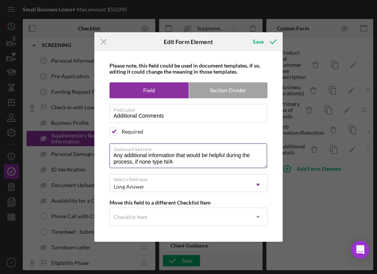
drag, startPoint x: 124, startPoint y: 156, endPoint x: 105, endPoint y: 154, distance: 19.8
click at [105, 155] on div "Please note, this field could be used in document templates, if so, editing it …" at bounding box center [188, 146] width 181 height 190
drag, startPoint x: 177, startPoint y: 161, endPoint x: 113, endPoint y: 149, distance: 64.4
click at [113, 149] on div "Optional Field Hint Iadditional information that would be helpful during the pr…" at bounding box center [189, 155] width 158 height 25
click at [157, 160] on textarea "Iadditional information that would be helpful during the process, if none type …" at bounding box center [189, 155] width 158 height 24
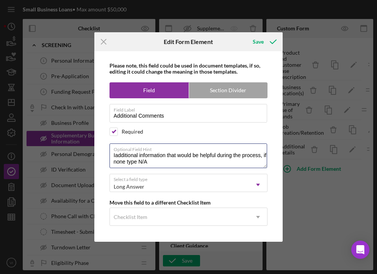
drag, startPoint x: 162, startPoint y: 162, endPoint x: 89, endPoint y: 157, distance: 72.9
click at [89, 157] on div "Icon/Menu Close Edit Form Element Save Please note, this field could be used in…" at bounding box center [188, 137] width 377 height 274
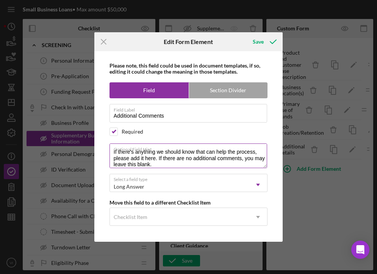
click at [168, 157] on textarea "If there's anything we should know that can help the process, please add it her…" at bounding box center [189, 155] width 158 height 24
click at [190, 159] on textarea "If there's anything we should know that can help the process, please add it her…" at bounding box center [189, 155] width 158 height 24
click at [191, 164] on textarea "If there's anything we should know that can help the process, please add it her…" at bounding box center [189, 155] width 158 height 24
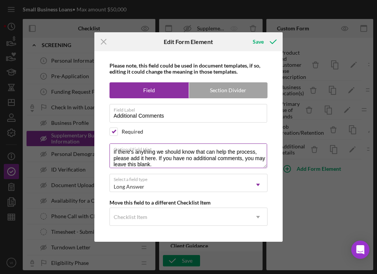
drag, startPoint x: 190, startPoint y: 158, endPoint x: 177, endPoint y: 158, distance: 12.1
click at [189, 158] on textarea "If there's anything we should know that can help the process, please add it her…" at bounding box center [189, 155] width 158 height 24
drag, startPoint x: 164, startPoint y: 158, endPoint x: 241, endPoint y: 158, distance: 77.0
click at [241, 158] on textarea "If there's anything we should know that can help the process, please add it her…" at bounding box center [189, 155] width 158 height 24
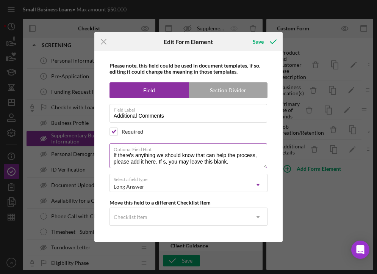
scroll to position [0, 0]
click at [158, 153] on textarea "If there's anything we should know that can help the process, please add it her…" at bounding box center [189, 155] width 158 height 24
click at [181, 159] on textarea "If there's anything else we should know that can help the process, please add i…" at bounding box center [189, 155] width 158 height 24
click at [186, 164] on textarea "If there's anything else we should know that can help the process, please add i…" at bounding box center [189, 155] width 158 height 24
drag, startPoint x: 258, startPoint y: 161, endPoint x: 89, endPoint y: 145, distance: 169.4
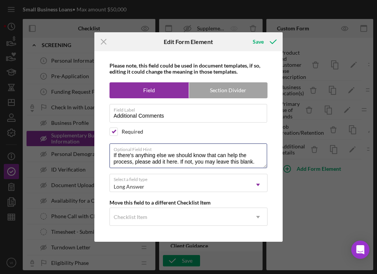
click at [89, 145] on div "Icon/Menu Close Edit Form Element Save Please note, this field could be used in…" at bounding box center [188, 137] width 377 height 274
type textarea "If there's anything else we should know that can help the process, please add i…"
click at [99, 43] on icon "Icon/Menu Close" at bounding box center [103, 41] width 19 height 19
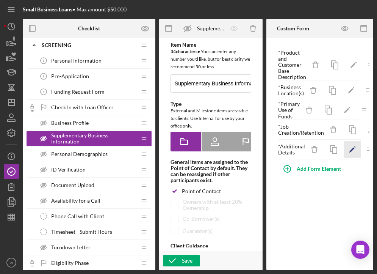
click at [347, 147] on icon "Icon/Edit" at bounding box center [352, 149] width 17 height 17
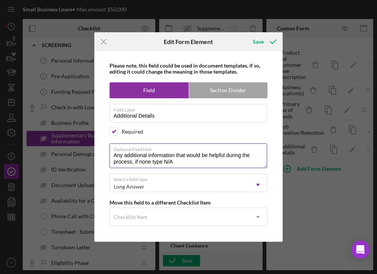
drag, startPoint x: 214, startPoint y: 161, endPoint x: 97, endPoint y: 150, distance: 117.7
click at [97, 150] on div "Please note, this field could be used in document templates, if so, editing it …" at bounding box center [188, 146] width 189 height 190
paste textarea "If there's anything else we should know that can help the process, please add i…"
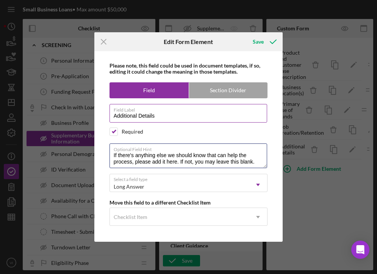
type textarea "If there's anything else we should know that can help the process, please add i…"
drag, startPoint x: 174, startPoint y: 108, endPoint x: 157, endPoint y: 112, distance: 17.6
click at [160, 112] on label "Field Label" at bounding box center [191, 108] width 154 height 8
click at [160, 112] on input "Additional Details" at bounding box center [189, 113] width 158 height 18
click at [155, 113] on input "Additional Details" at bounding box center [189, 113] width 158 height 18
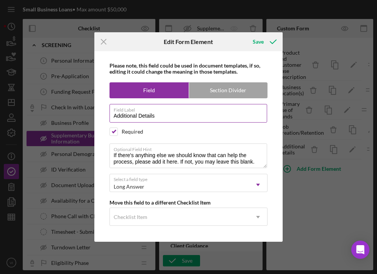
click at [152, 118] on input "Additional Details" at bounding box center [189, 113] width 158 height 18
type input "Additional Comments"
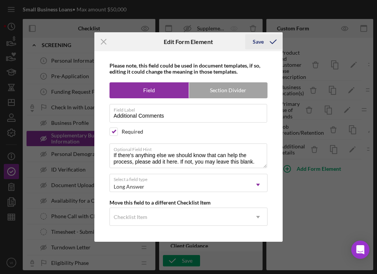
click at [263, 39] on div "Save" at bounding box center [258, 41] width 11 height 15
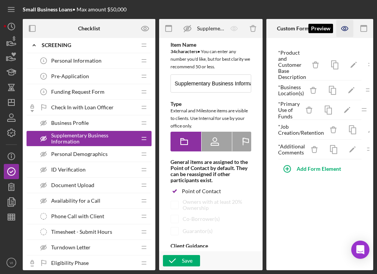
click at [343, 29] on icon "button" at bounding box center [345, 28] width 17 height 17
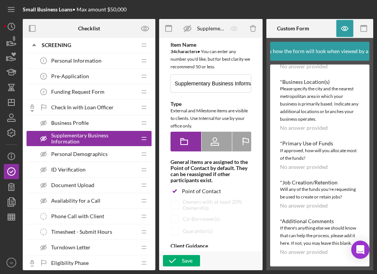
scroll to position [41, 0]
click at [347, 36] on icon "button" at bounding box center [345, 28] width 17 height 17
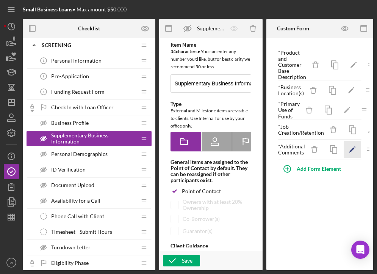
click at [348, 149] on icon "Icon/Edit" at bounding box center [352, 149] width 17 height 17
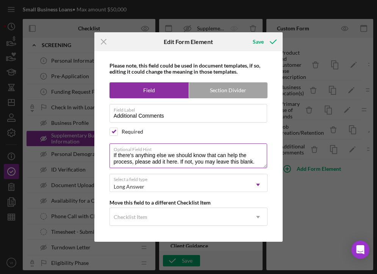
drag, startPoint x: 197, startPoint y: 163, endPoint x: 259, endPoint y: 160, distance: 62.2
click at [259, 160] on textarea "If there's anything else we should know that can help the process, please add i…" at bounding box center [189, 155] width 158 height 24
click at [244, 161] on textarea "If there's anything else we should know that can help the process, please add i…" at bounding box center [189, 155] width 158 height 24
drag, startPoint x: 197, startPoint y: 162, endPoint x: 260, endPoint y: 163, distance: 63.3
click at [260, 163] on textarea "If there's anything else we should know that can help the process, please add i…" at bounding box center [189, 155] width 158 height 24
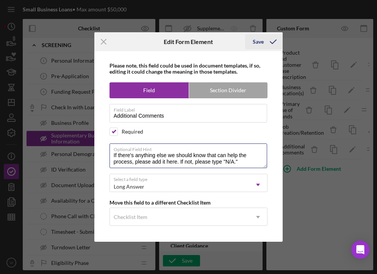
type textarea "If there's anything else we should know that can help the process, please add i…"
click at [274, 48] on icon "submit" at bounding box center [273, 41] width 19 height 19
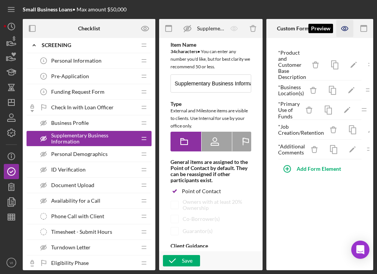
click at [343, 27] on icon "button" at bounding box center [345, 28] width 17 height 17
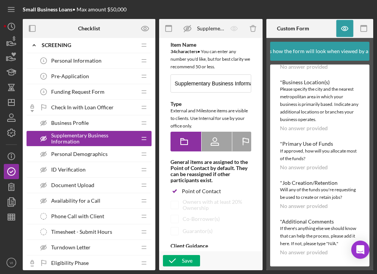
click at [115, 154] on div "Personal Demographics Personal Demographics" at bounding box center [86, 153] width 100 height 15
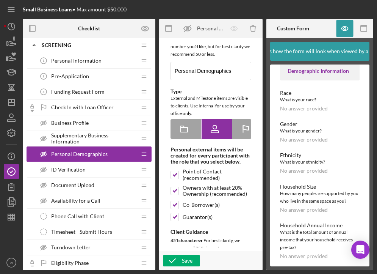
scroll to position [8, 0]
click at [116, 168] on div "ID Verification ID Verification" at bounding box center [86, 169] width 100 height 15
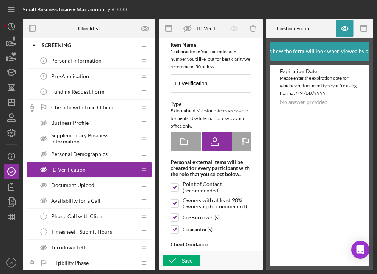
click at [89, 187] on span "Document Upload" at bounding box center [72, 185] width 43 height 6
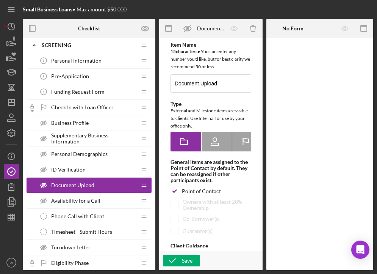
click at [86, 204] on div "Availability for a Call Availability for a Call" at bounding box center [86, 200] width 100 height 15
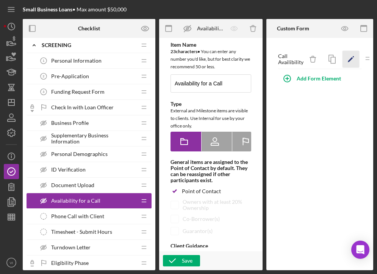
click at [343, 61] on icon "Icon/Edit" at bounding box center [350, 59] width 17 height 17
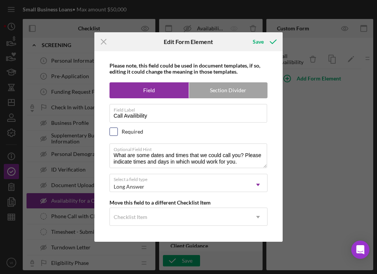
click at [114, 133] on input "checkbox" at bounding box center [114, 132] width 8 height 8
checkbox input "true"
drag, startPoint x: 116, startPoint y: 156, endPoint x: 152, endPoint y: 155, distance: 36.4
click at [152, 155] on textarea "What are some dates and times that we could call you? Please indicate times and…" at bounding box center [189, 155] width 158 height 24
drag, startPoint x: 154, startPoint y: 173, endPoint x: 238, endPoint y: 159, distance: 85.4
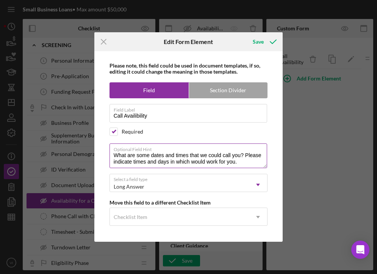
click at [154, 174] on div "Long Answer Icon/Dropdown Arrow" at bounding box center [189, 183] width 158 height 18
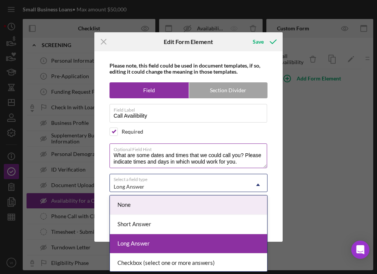
click at [133, 162] on textarea "What are some dates and times that we could call you? Please indicate times and…" at bounding box center [189, 155] width 158 height 24
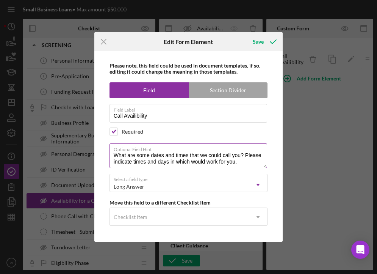
drag, startPoint x: 132, startPoint y: 162, endPoint x: 246, endPoint y: 154, distance: 114.8
click at [246, 154] on textarea "What are some dates and times that we could call you? Please indicate times and…" at bounding box center [189, 155] width 158 height 24
click at [154, 155] on textarea "What are some dates and times that we could call you? times and days in which w…" at bounding box center [189, 155] width 158 height 24
drag, startPoint x: 146, startPoint y: 155, endPoint x: 124, endPoint y: 154, distance: 22.0
click at [124, 154] on textarea "What are some dates and times that we could call you? times and days in which w…" at bounding box center [189, 155] width 158 height 24
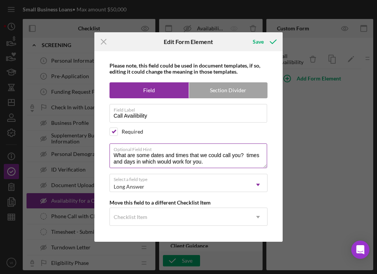
click at [153, 156] on textarea "What are some dates and times that we could call you? times and days in which w…" at bounding box center [189, 155] width 158 height 24
drag, startPoint x: 134, startPoint y: 155, endPoint x: 108, endPoint y: 155, distance: 25.8
click at [108, 155] on div "Please note, this field could be used in document templates, if so, editing it …" at bounding box center [188, 146] width 181 height 190
paste textarea "Please indicat"
click at [260, 154] on textarea "Please indicate some dates and times that we could call you? times and days in …" at bounding box center [189, 155] width 158 height 24
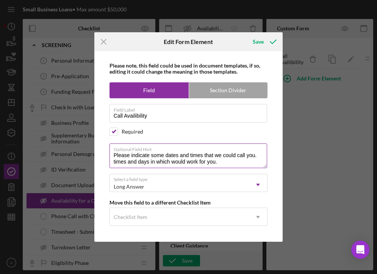
click at [248, 168] on textarea "Please indicate some dates and times that we could call you. times and days in …" at bounding box center [189, 155] width 158 height 24
drag, startPoint x: 249, startPoint y: 165, endPoint x: 105, endPoint y: 163, distance: 143.7
click at [105, 163] on div "Please note, this field could be used in document templates, if so, editing it …" at bounding box center [188, 146] width 181 height 190
click at [212, 163] on textarea "Please indicate some dates and times that we could call you. Note that times sh…" at bounding box center [189, 155] width 158 height 24
drag, startPoint x: 212, startPoint y: 163, endPoint x: 202, endPoint y: 161, distance: 9.7
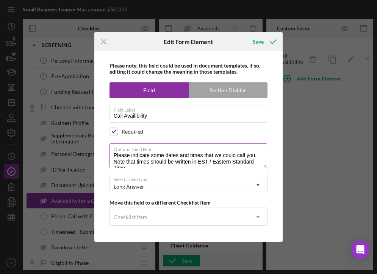
click at [202, 161] on textarea "Please indicate some dates and times that we could call you. Note that times sh…" at bounding box center [189, 155] width 158 height 24
click at [198, 161] on textarea "Please indicate some dates and times that we could call you. Note that times sh…" at bounding box center [189, 155] width 158 height 24
drag, startPoint x: 198, startPoint y: 161, endPoint x: 212, endPoint y: 161, distance: 14.4
click at [212, 161] on textarea "Please indicate some dates and times that we could call you. Note that times sh…" at bounding box center [189, 155] width 158 height 24
click at [253, 163] on textarea "Please indicate some dates and times that we could call you. Note that times sh…" at bounding box center [189, 155] width 158 height 24
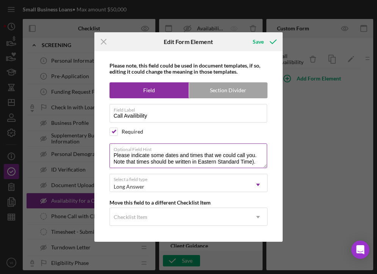
click at [197, 160] on textarea "Please indicate some dates and times that we could call you. Note that times sh…" at bounding box center [189, 155] width 158 height 24
type textarea "Please indicate some dates and times that we could call you. Note that times sh…"
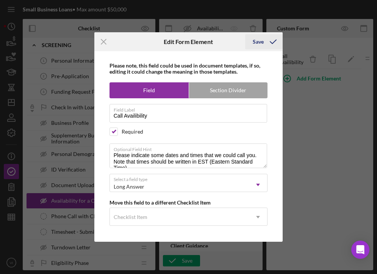
click at [258, 49] on div "Save" at bounding box center [258, 41] width 11 height 15
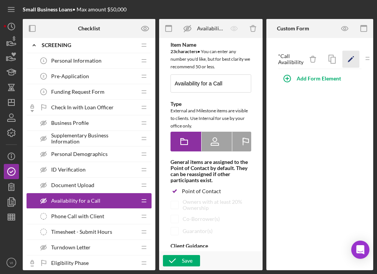
click at [351, 62] on icon "Icon/Edit" at bounding box center [350, 59] width 17 height 17
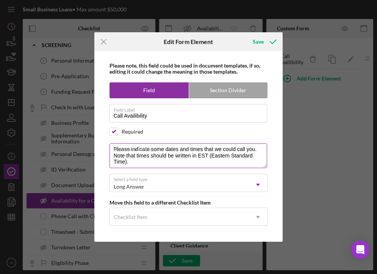
scroll to position [3, 0]
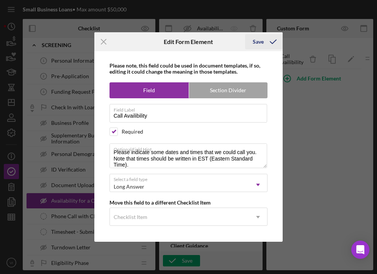
click at [270, 42] on polyline "submit" at bounding box center [273, 42] width 6 height 4
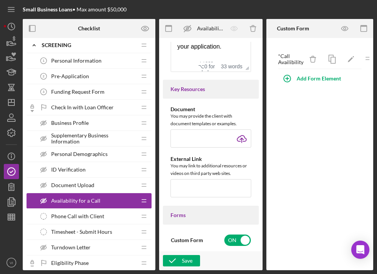
scroll to position [312, 0]
click at [114, 217] on div "Phone Call with Client Phone Call with Client" at bounding box center [86, 215] width 100 height 15
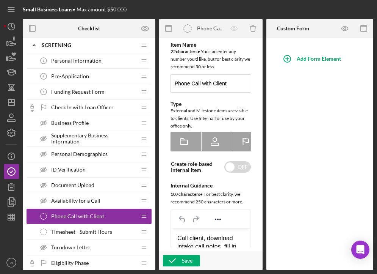
click at [122, 234] on div "Timesheet - Submit Hours Timesheet - Submit Hours" at bounding box center [86, 231] width 100 height 15
